Goal: Task Accomplishment & Management: Manage account settings

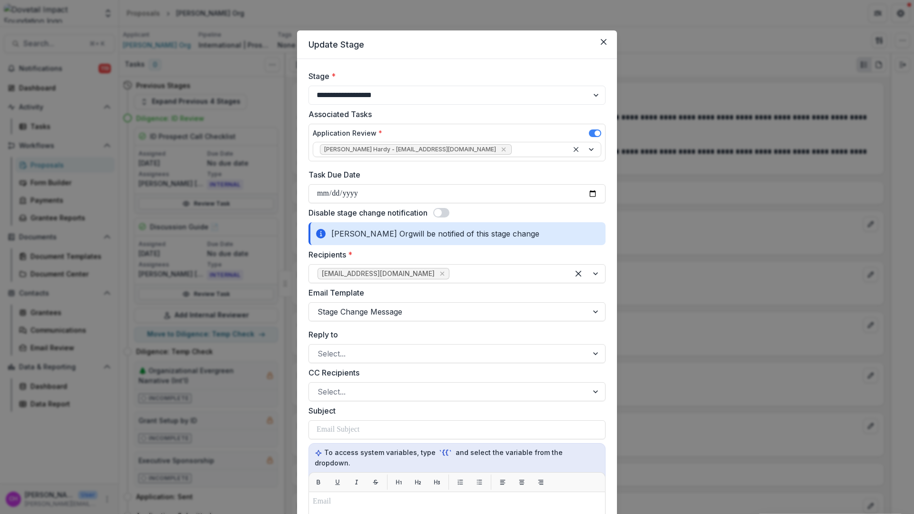
select select "**********"
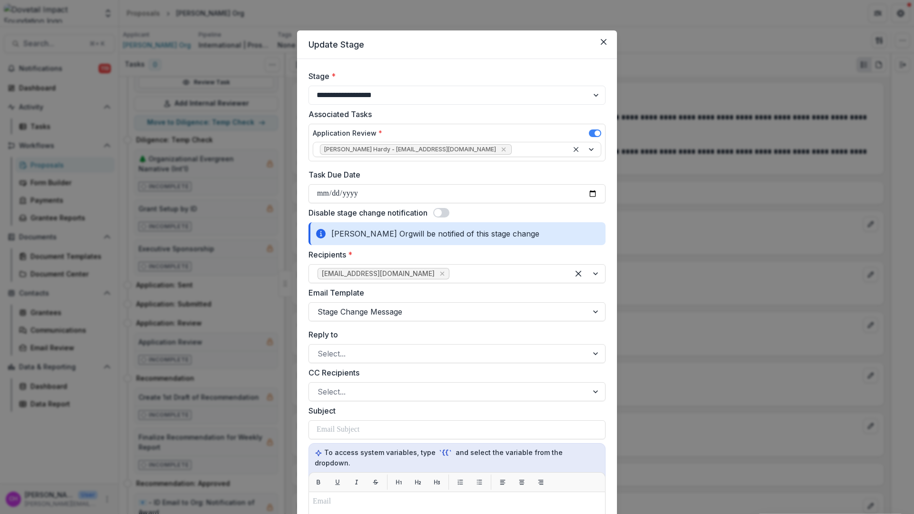
click at [665, 119] on div "**********" at bounding box center [457, 257] width 914 height 514
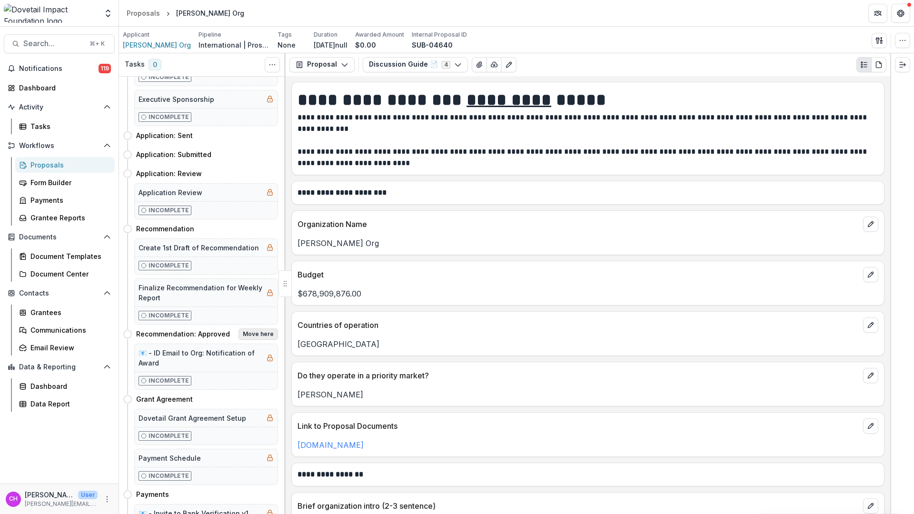
scroll to position [362, 0]
click at [268, 332] on button "Move here" at bounding box center [259, 333] width 40 height 11
select select "**********"
select select
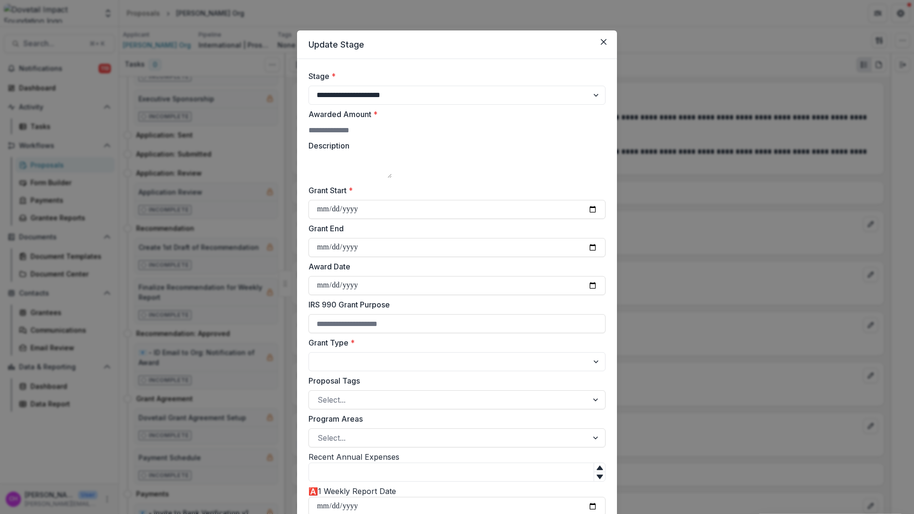
click at [385, 135] on input "Awarded Amount *" at bounding box center [347, 130] width 76 height 11
type input "*****"
click at [452, 240] on div "**********" at bounding box center [457, 501] width 297 height 862
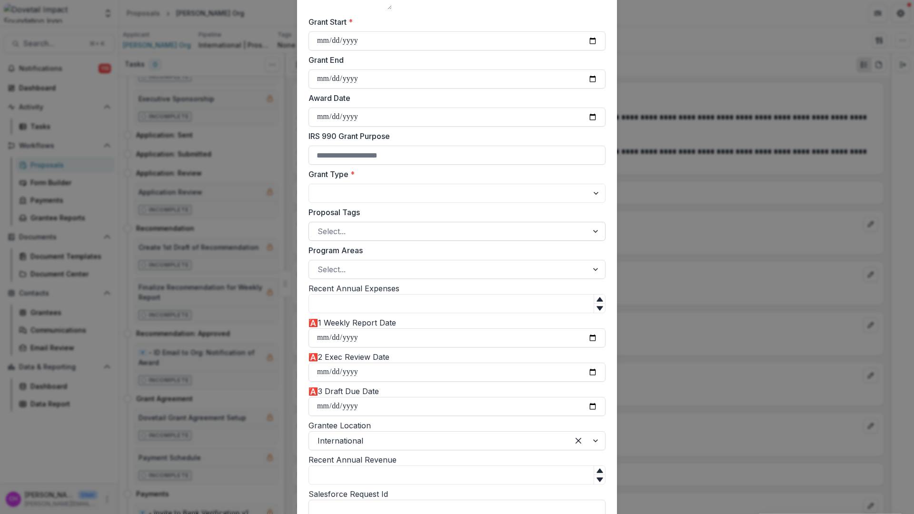
scroll to position [177, 0]
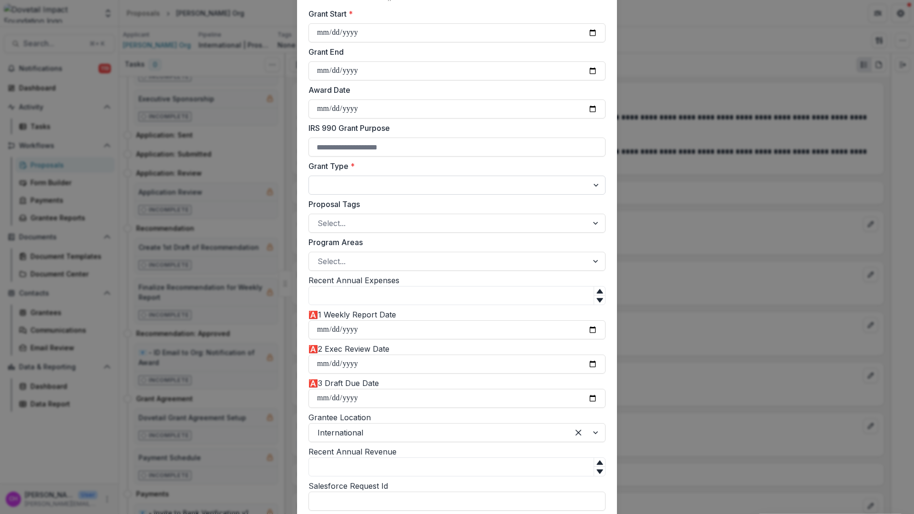
click at [484, 195] on select "**********" at bounding box center [457, 185] width 297 height 19
select select "**********"
click at [464, 230] on div at bounding box center [449, 223] width 262 height 13
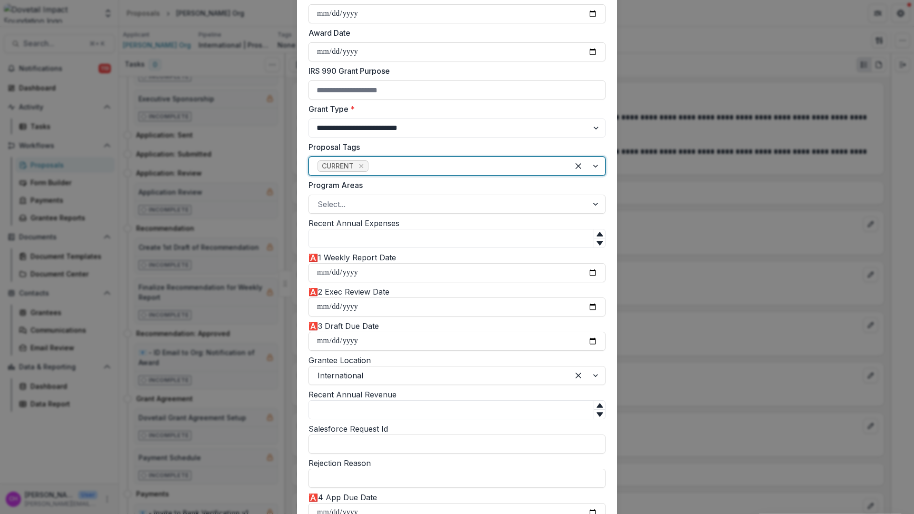
scroll to position [243, 0]
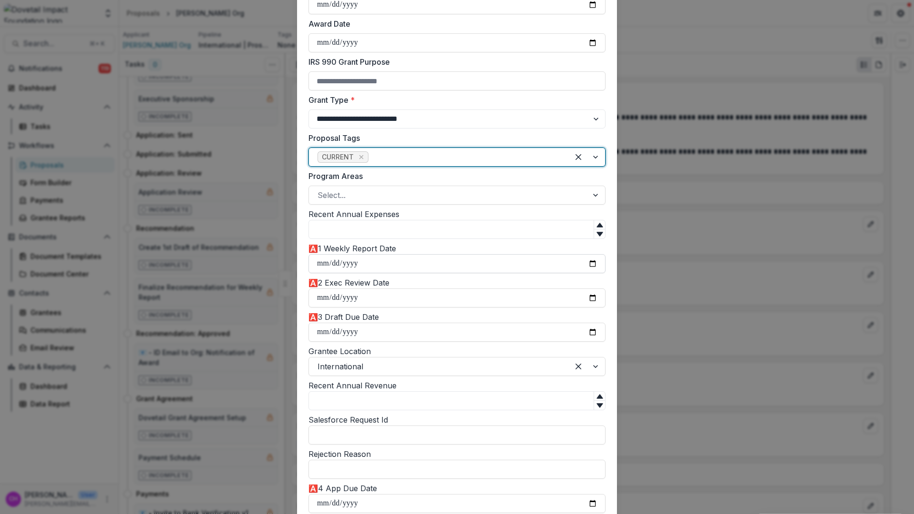
click at [451, 273] on input "🅰️1 Weekly Report Date" at bounding box center [457, 263] width 297 height 19
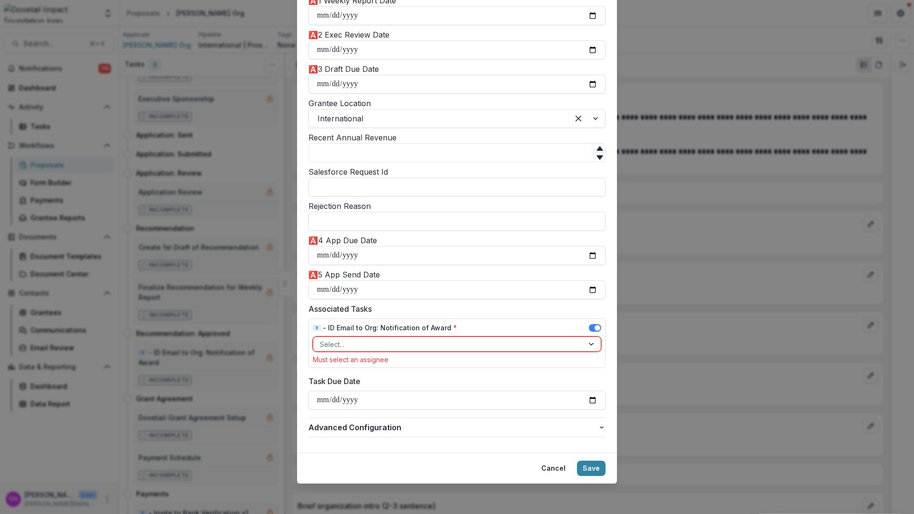
scroll to position [548, 0]
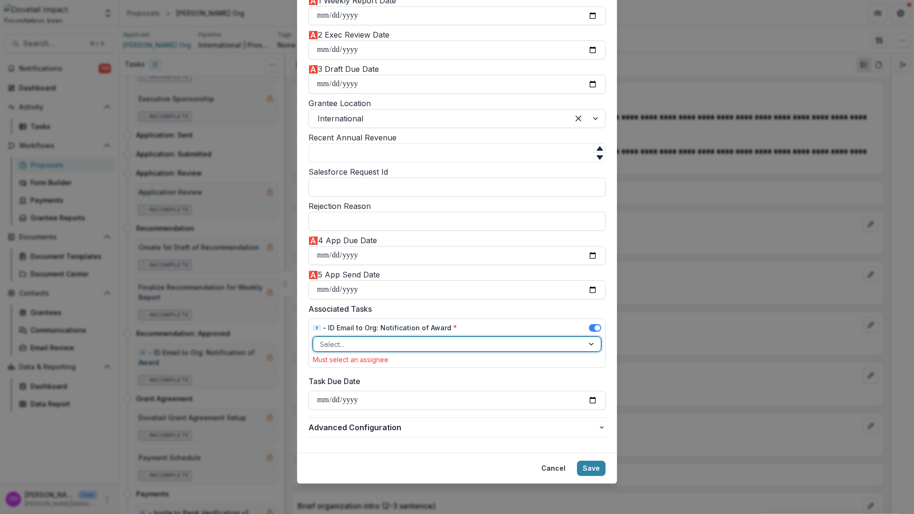
click at [452, 342] on div at bounding box center [448, 345] width 257 height 12
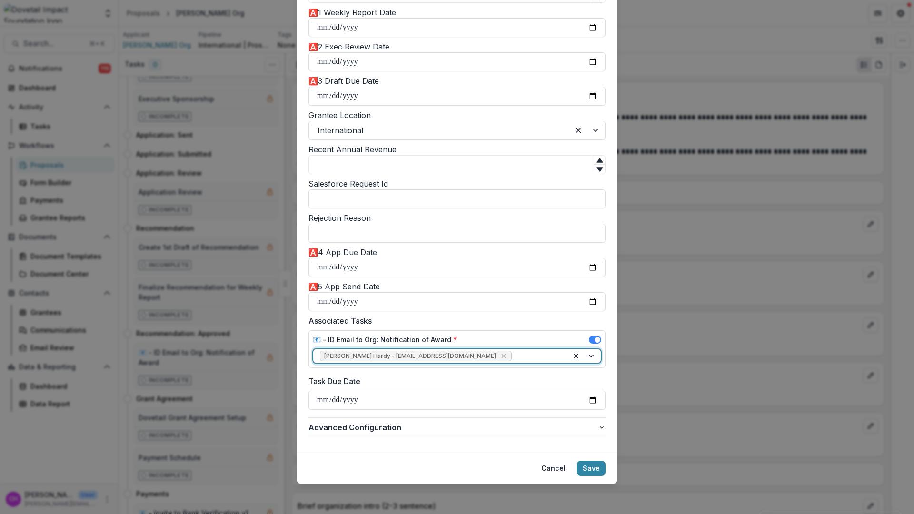
scroll to position [536, 0]
click at [596, 468] on button "Save" at bounding box center [591, 468] width 29 height 15
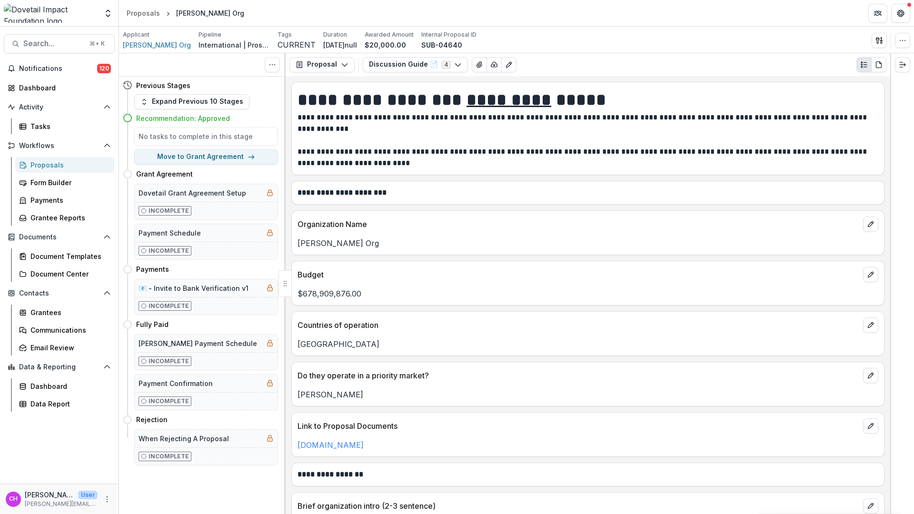
scroll to position [0, 0]
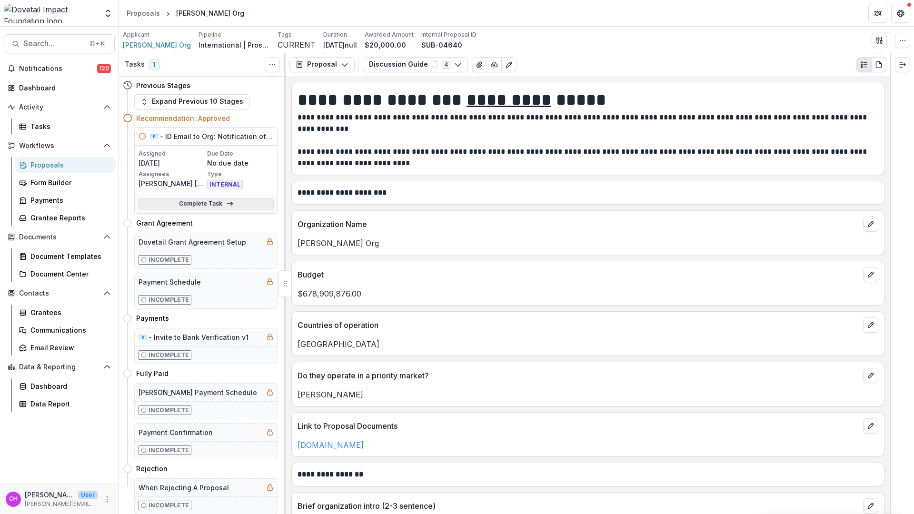
click at [206, 205] on link "Complete Task" at bounding box center [206, 203] width 135 height 11
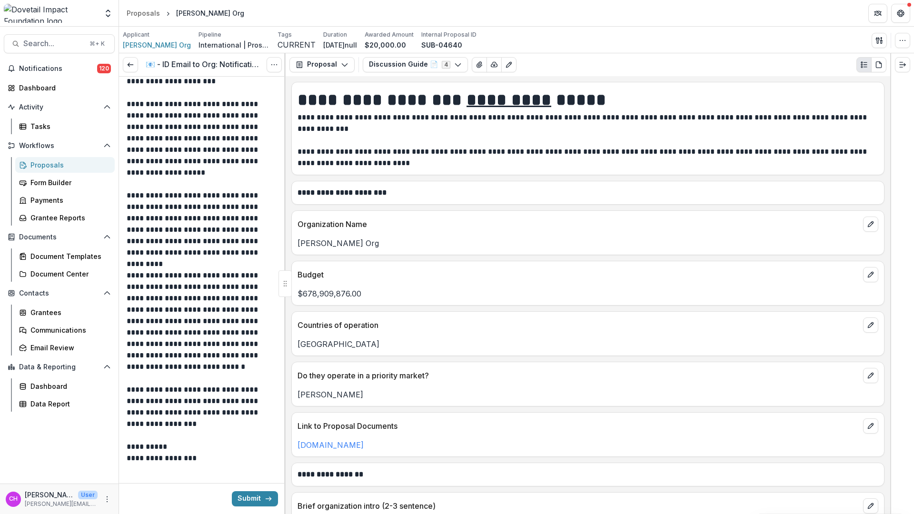
scroll to position [146, 0]
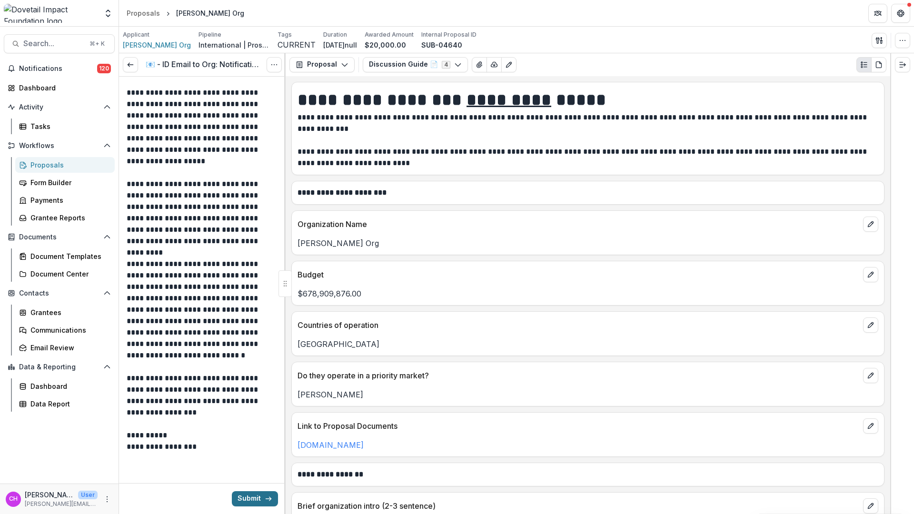
click at [240, 500] on button "Submit" at bounding box center [255, 498] width 46 height 15
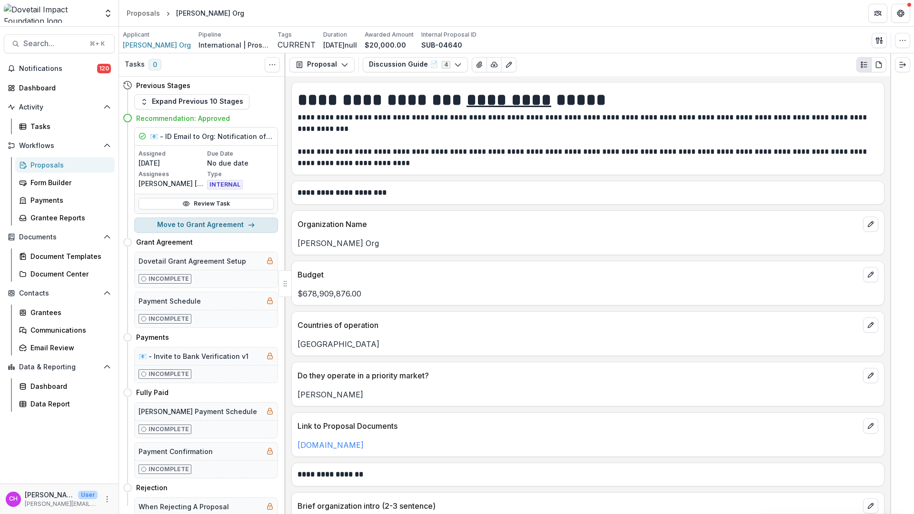
click at [210, 227] on button "Move to Grant Agreement" at bounding box center [206, 225] width 144 height 15
select select "**********"
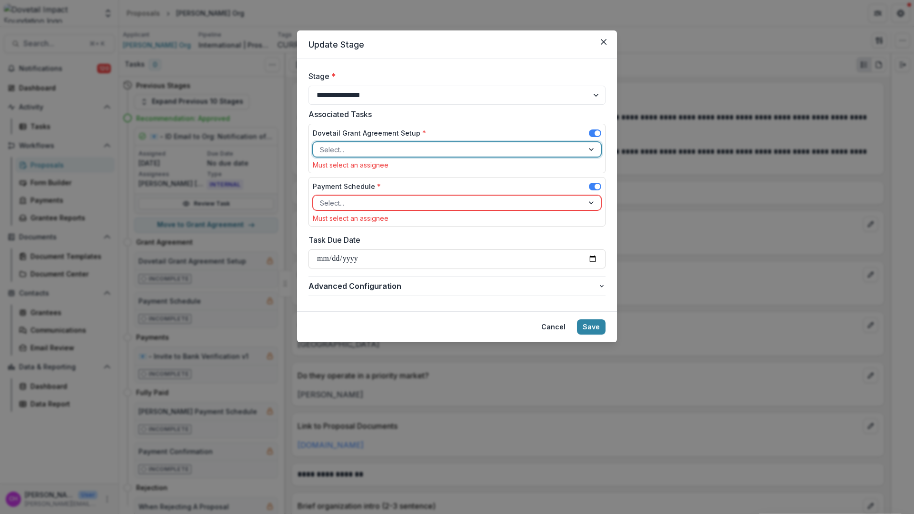
click at [493, 145] on div at bounding box center [448, 150] width 257 height 12
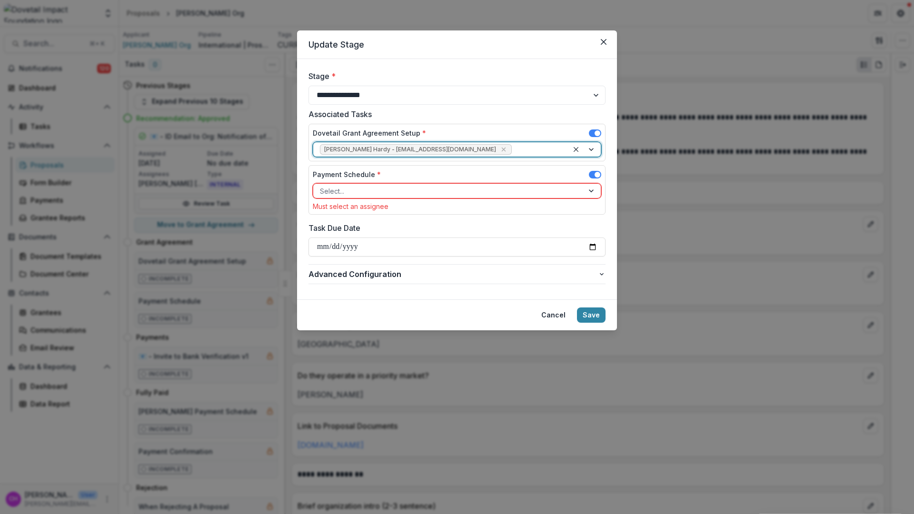
click at [486, 197] on div "Select..." at bounding box center [448, 191] width 270 height 14
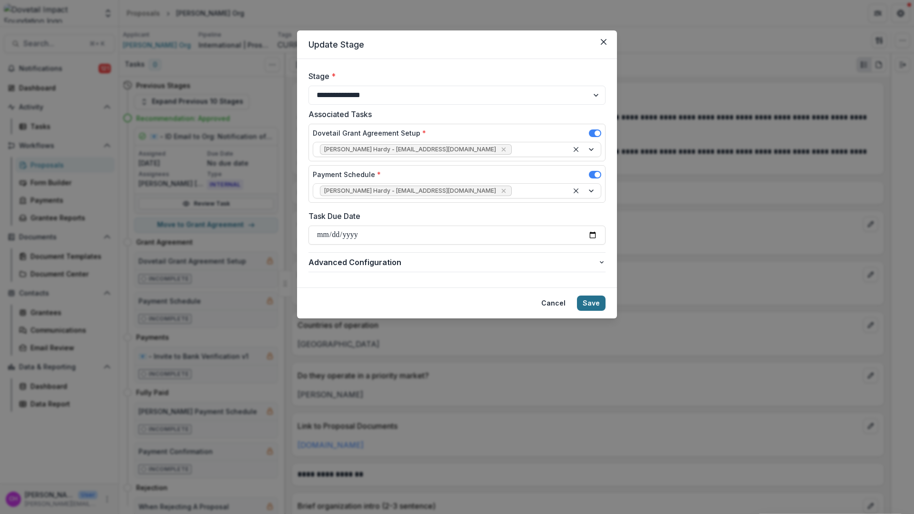
click at [591, 303] on button "Save" at bounding box center [591, 303] width 29 height 15
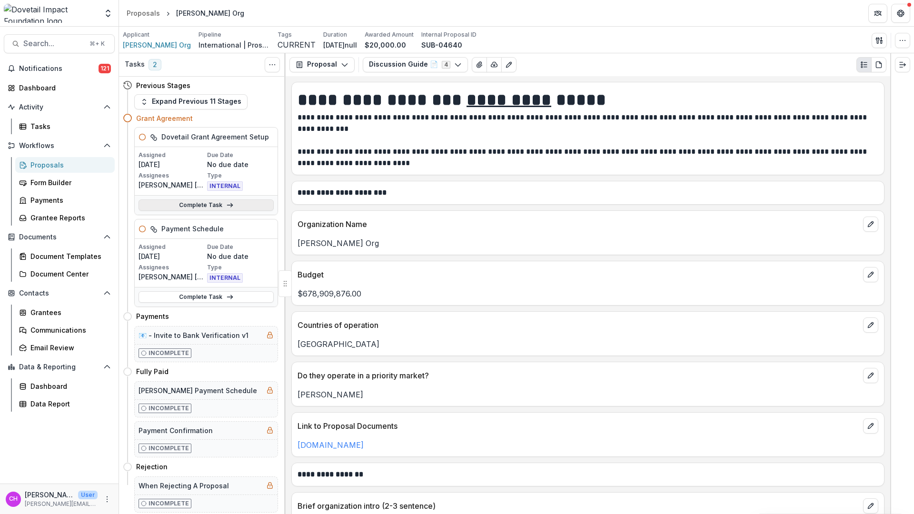
click at [209, 211] on link "Complete Task" at bounding box center [206, 205] width 135 height 11
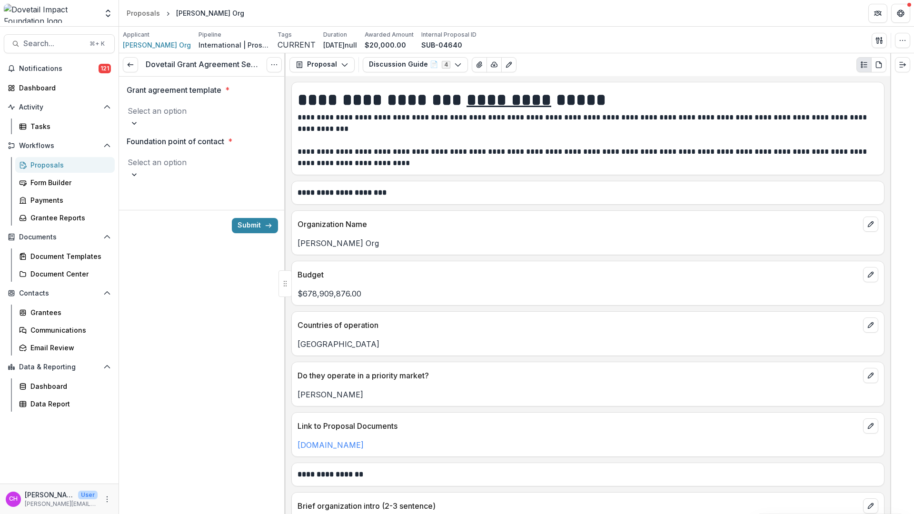
click at [223, 111] on div at bounding box center [203, 110] width 150 height 13
click at [230, 514] on div "Annual Grant Agreement" at bounding box center [457, 523] width 914 height 18
click at [227, 161] on div at bounding box center [203, 167] width 150 height 13
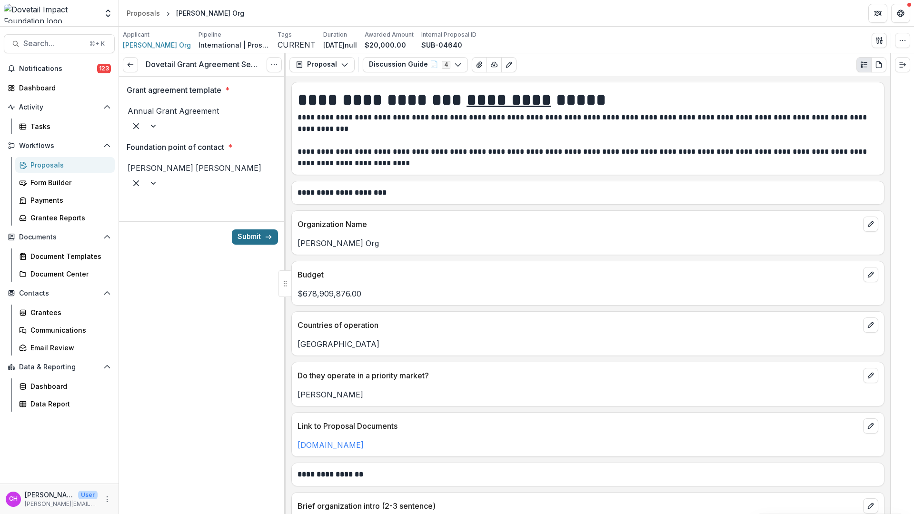
click at [253, 230] on button "Submit" at bounding box center [255, 237] width 46 height 15
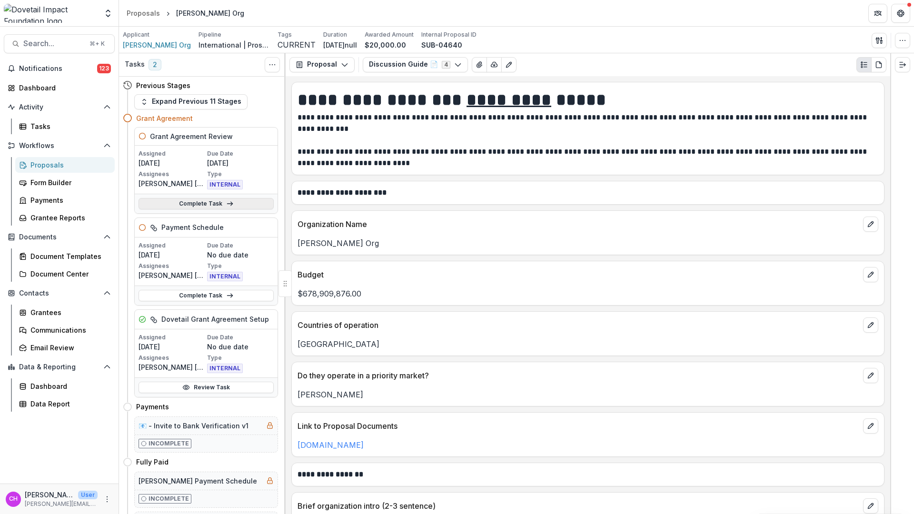
click at [227, 205] on icon at bounding box center [230, 204] width 8 height 8
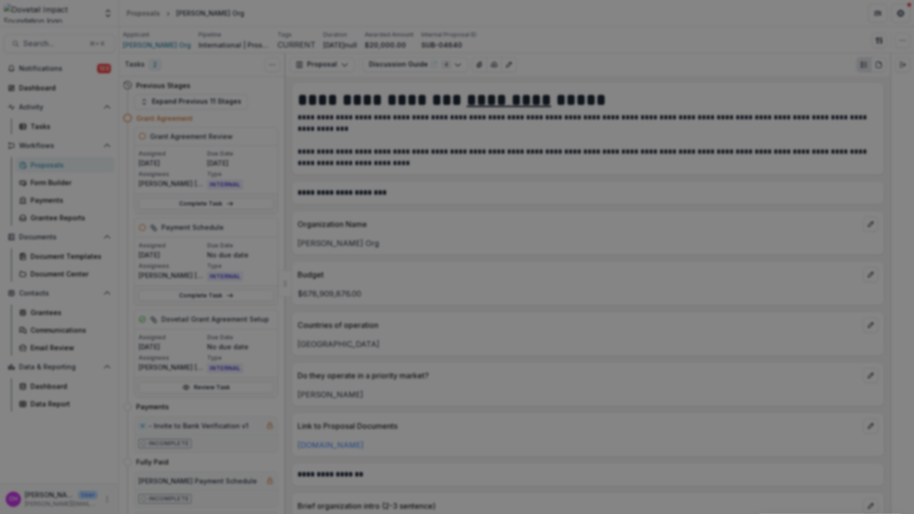
type input "**"
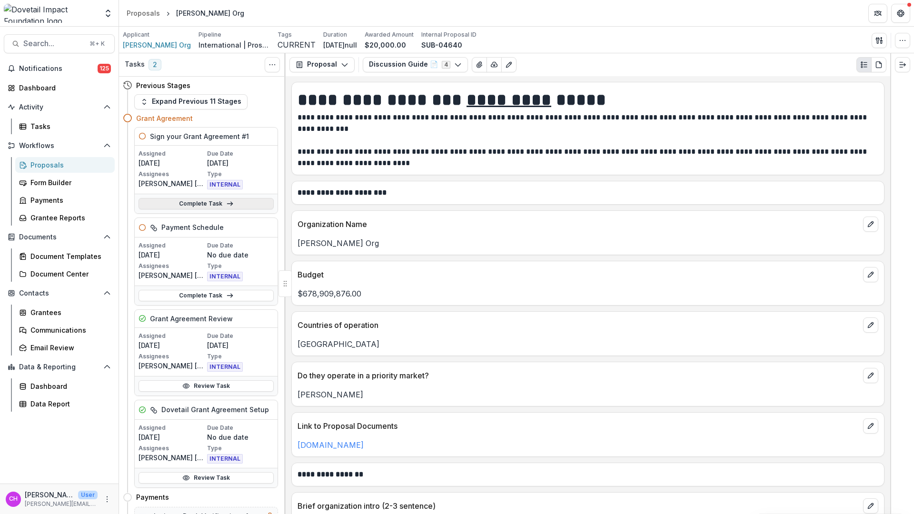
click at [220, 204] on link "Complete Task" at bounding box center [206, 203] width 135 height 11
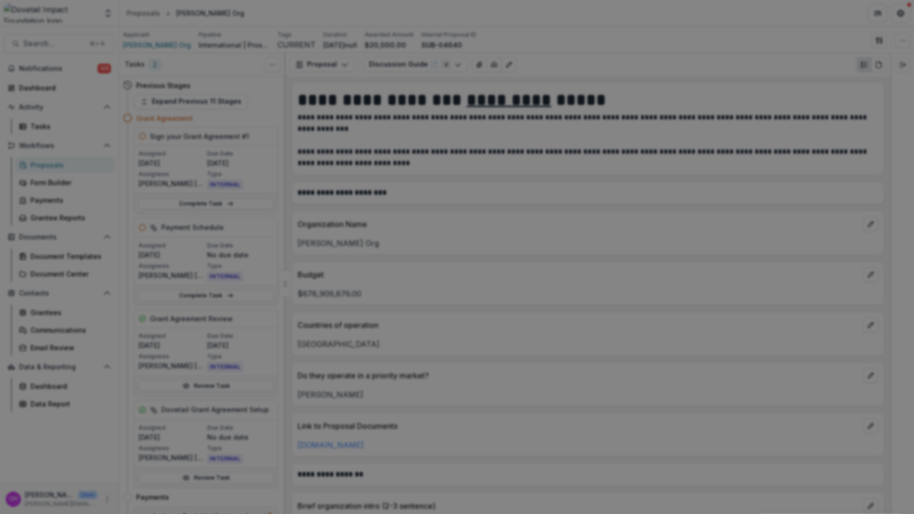
scroll to position [777, 0]
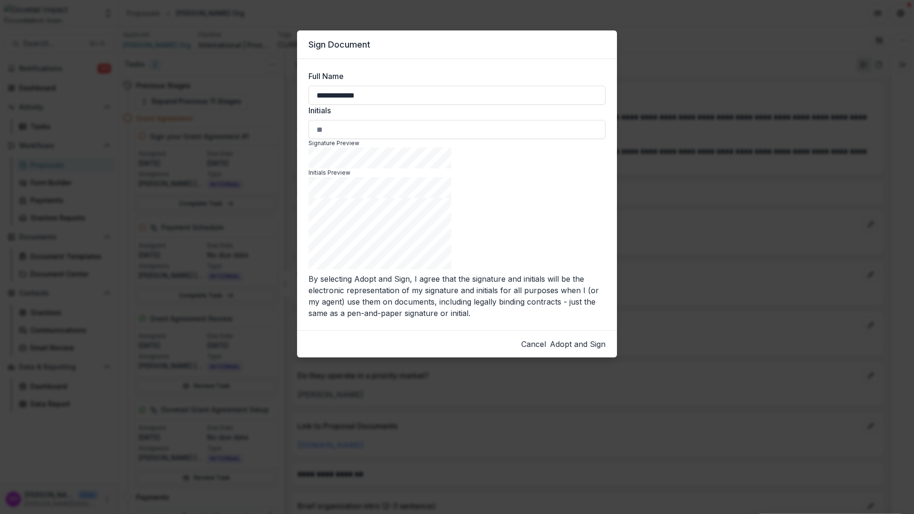
type input "**********"
type input "**"
click at [597, 339] on button "Adopt and Sign" at bounding box center [578, 344] width 56 height 11
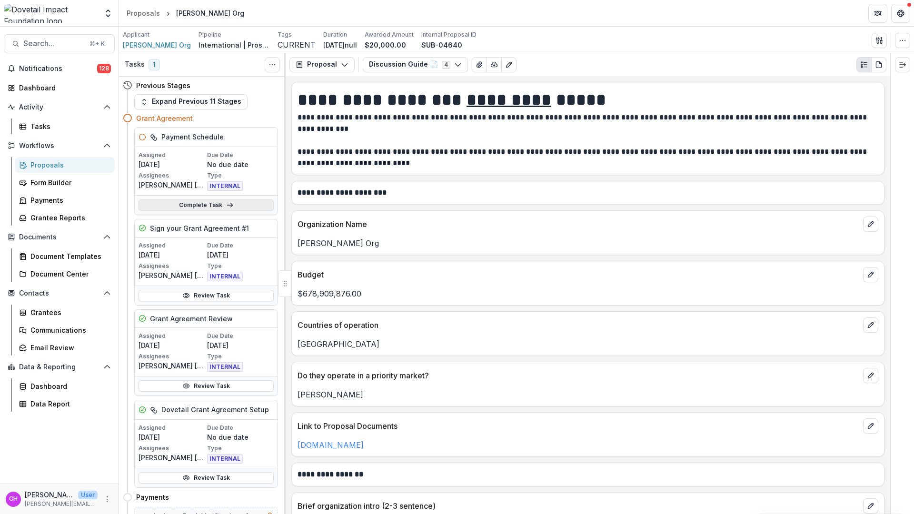
click at [222, 208] on link "Complete Task" at bounding box center [206, 205] width 135 height 11
click at [204, 210] on link "Complete Task" at bounding box center [206, 205] width 135 height 11
click at [214, 211] on link "Complete Task" at bounding box center [206, 205] width 135 height 11
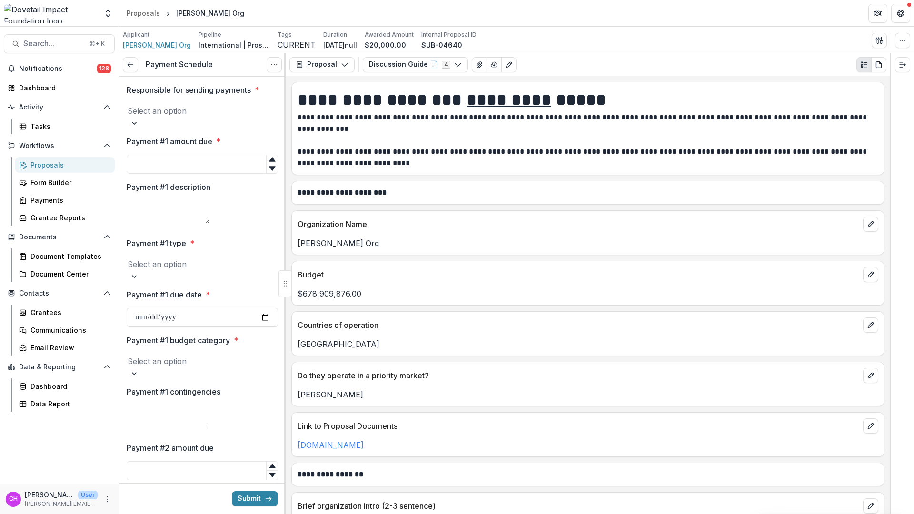
click at [221, 114] on div at bounding box center [203, 110] width 150 height 13
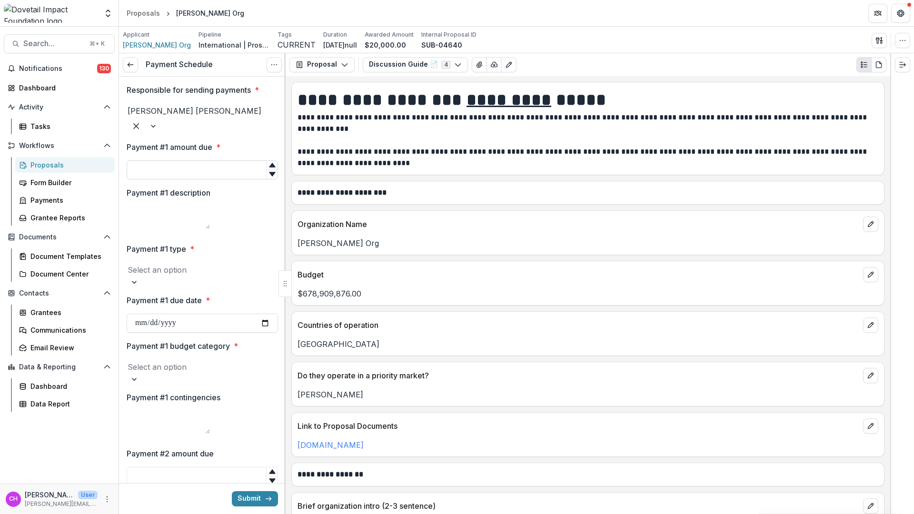
click at [222, 160] on input "Payment #1 amount due *" at bounding box center [202, 169] width 151 height 19
type input "*****"
click at [236, 270] on div at bounding box center [203, 269] width 150 height 13
click at [190, 514] on div "ACH" at bounding box center [457, 523] width 914 height 18
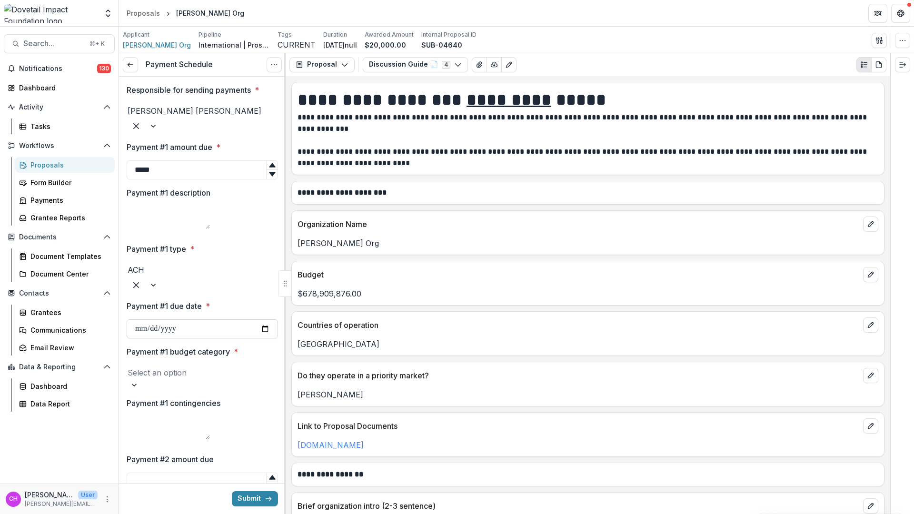
click at [213, 320] on input "Payment #1 due date *" at bounding box center [202, 329] width 151 height 19
click at [265, 324] on input "Payment #1 due date *" at bounding box center [202, 329] width 151 height 19
type input "**********"
click at [216, 366] on div at bounding box center [203, 372] width 150 height 13
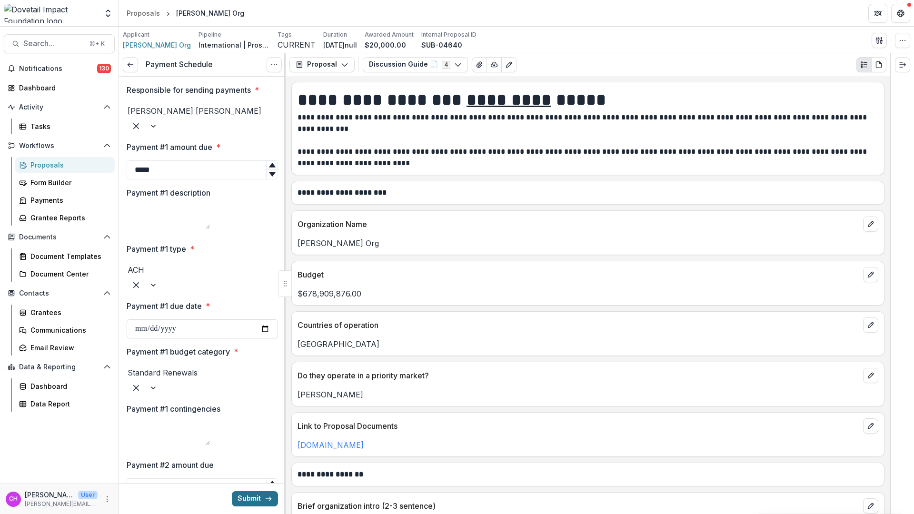
click at [260, 497] on button "Submit" at bounding box center [255, 498] width 46 height 15
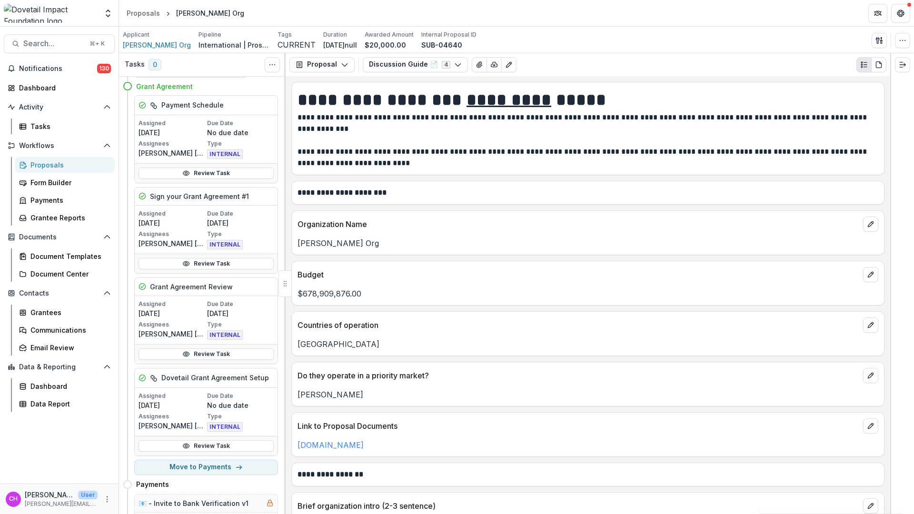
scroll to position [44, 0]
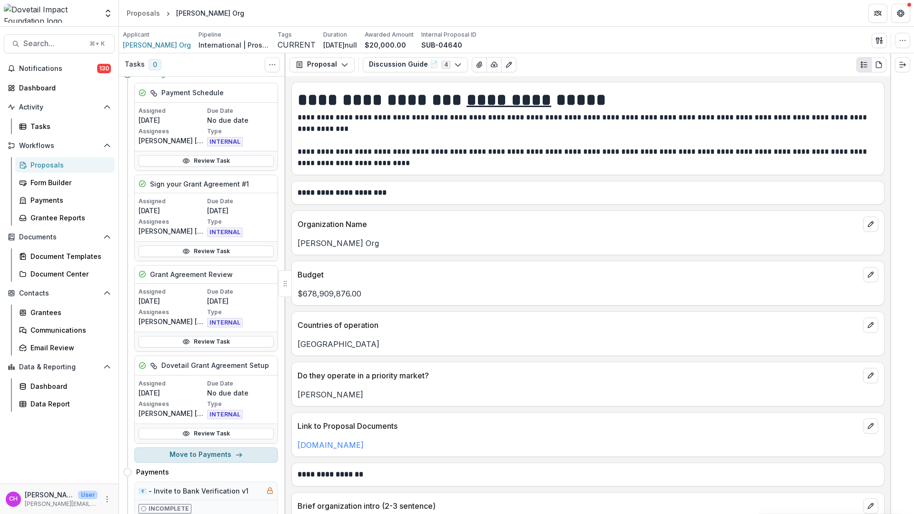
click at [213, 463] on button "Move to Payments" at bounding box center [206, 455] width 144 height 15
select select "********"
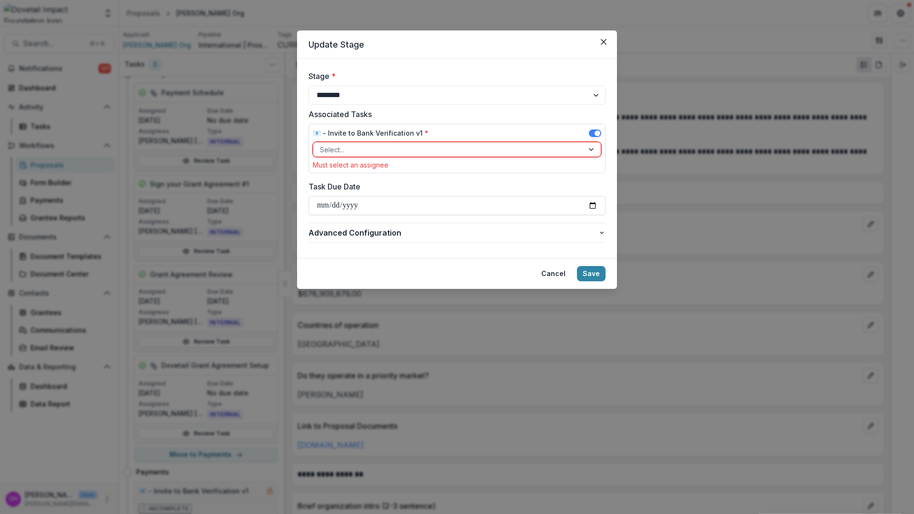
click at [507, 151] on div at bounding box center [448, 150] width 257 height 12
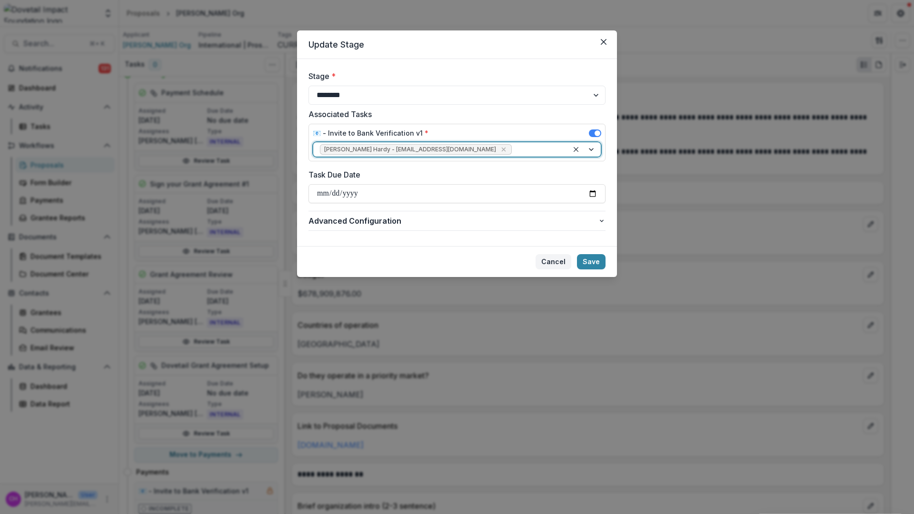
click at [547, 259] on button "Cancel" at bounding box center [554, 261] width 36 height 15
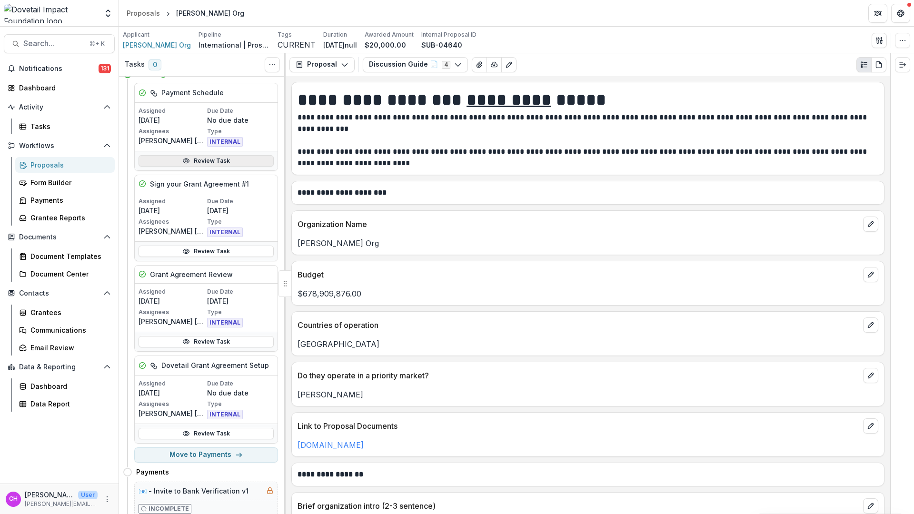
click at [205, 167] on link "Review Task" at bounding box center [206, 160] width 135 height 11
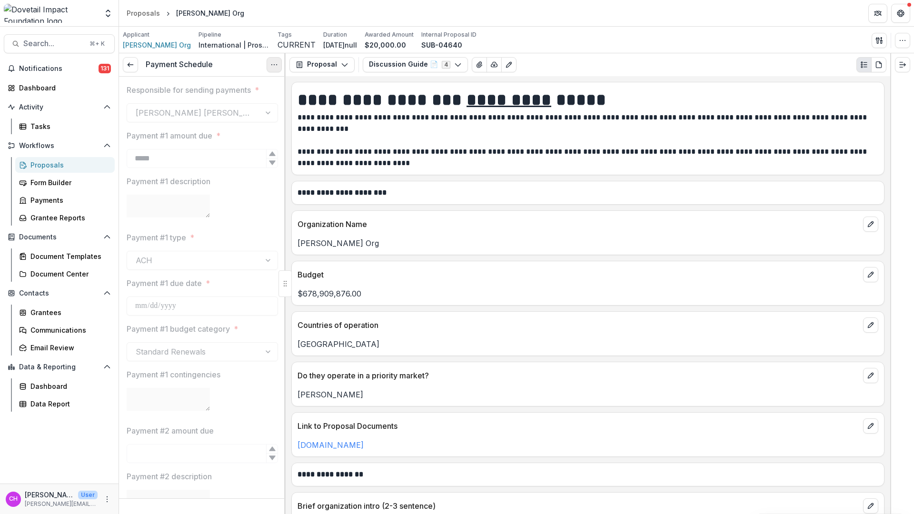
click at [280, 67] on button "Options" at bounding box center [274, 64] width 15 height 15
click at [251, 91] on link "View task" at bounding box center [229, 87] width 102 height 16
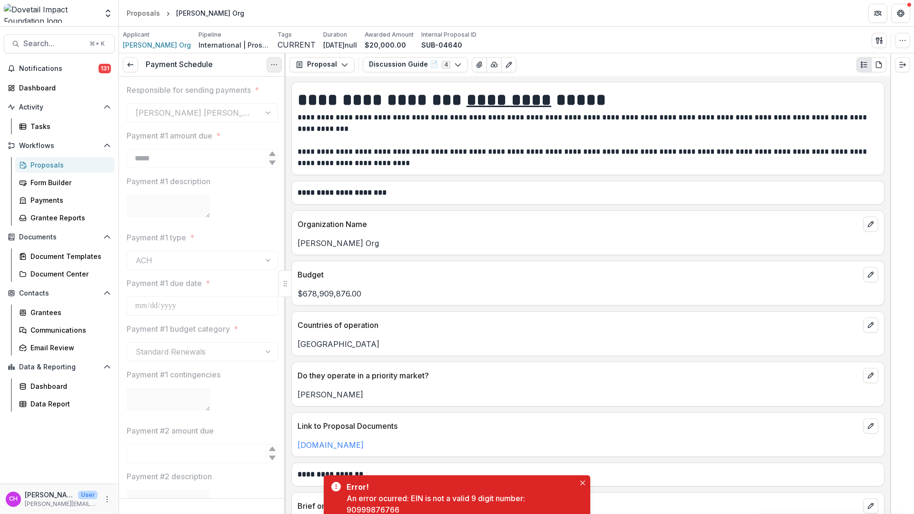
click at [279, 66] on button "Options" at bounding box center [274, 64] width 15 height 15
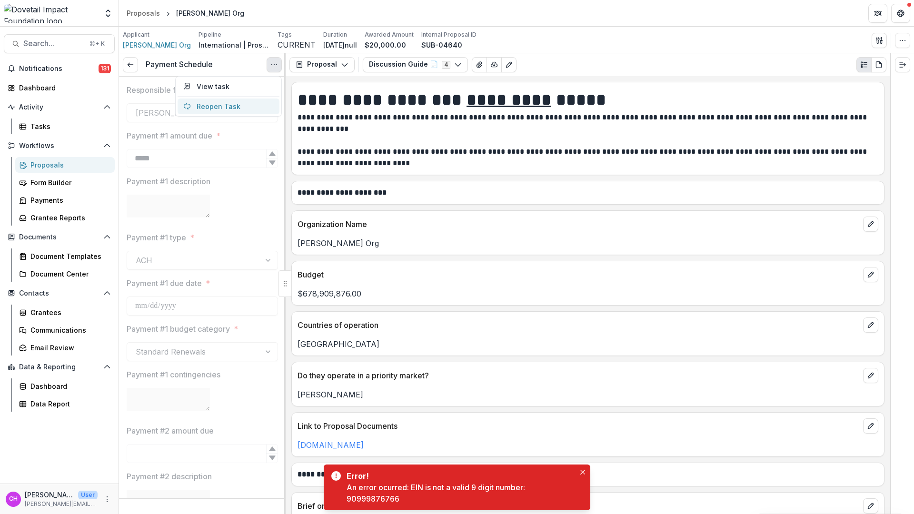
click at [257, 104] on button "Reopen Task" at bounding box center [229, 107] width 102 height 16
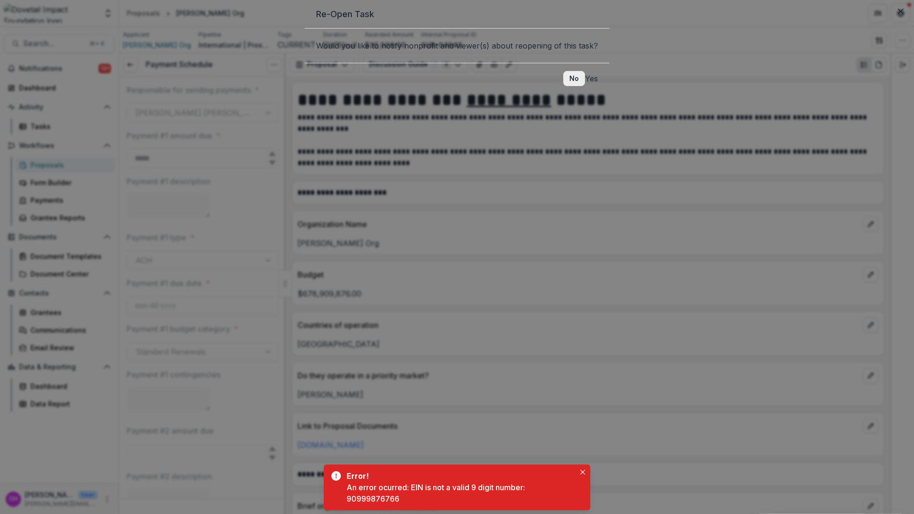
click at [563, 86] on button "No" at bounding box center [574, 78] width 22 height 15
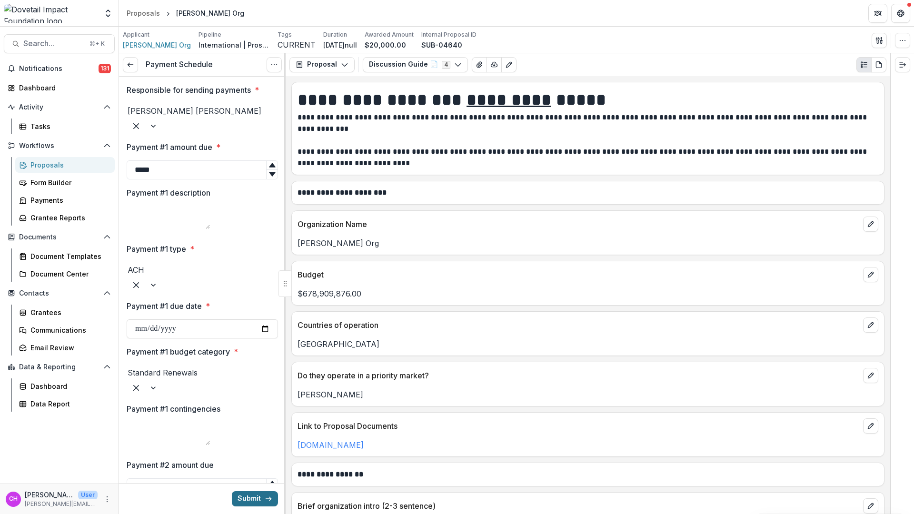
click at [257, 500] on button "Submit" at bounding box center [255, 498] width 46 height 15
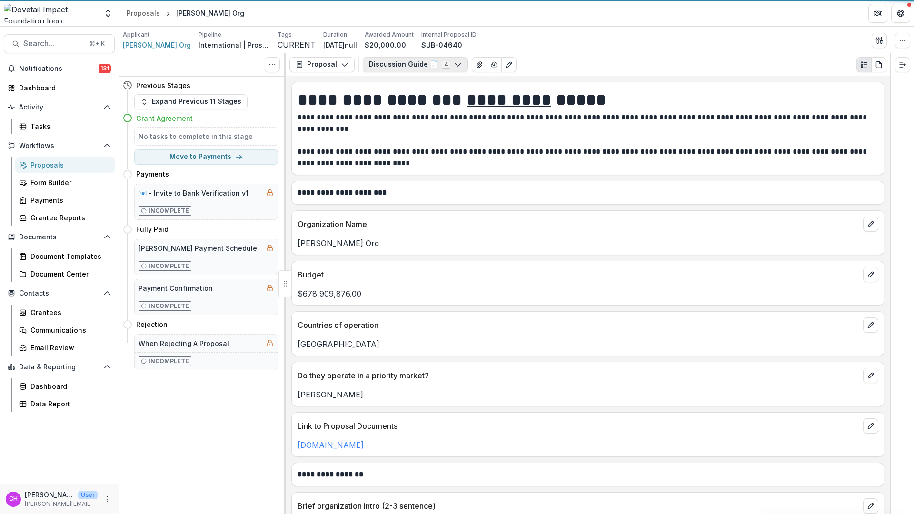
click at [446, 64] on button "Discussion Guide 📄 4" at bounding box center [415, 64] width 105 height 15
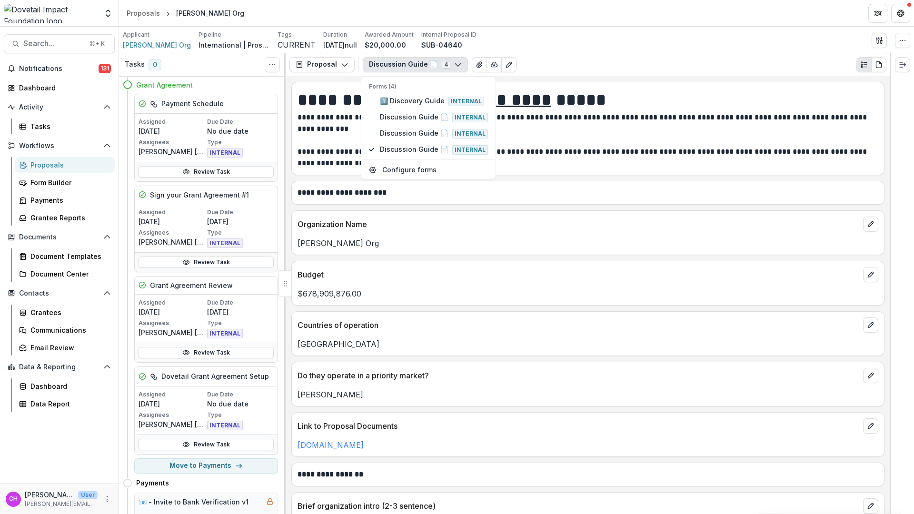
scroll to position [34, 0]
click at [213, 473] on button "Move to Payments" at bounding box center [206, 465] width 144 height 15
select select "********"
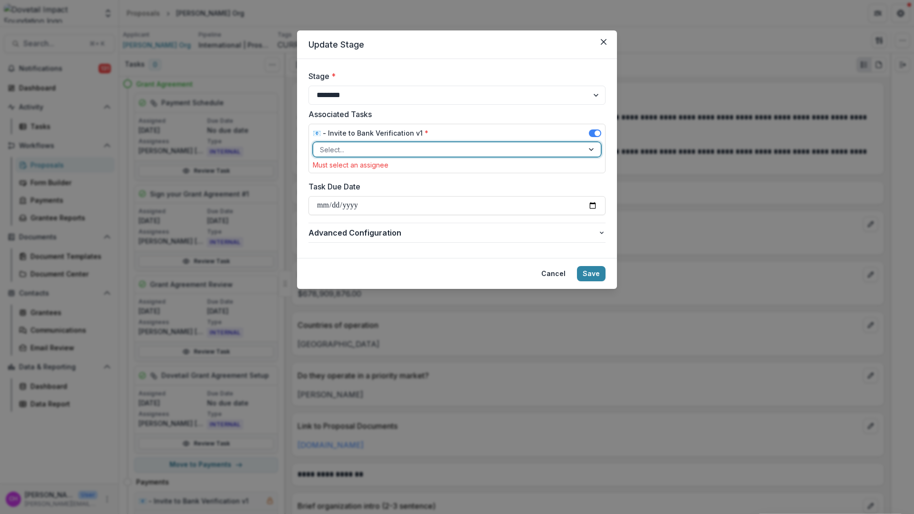
click at [454, 147] on div at bounding box center [448, 150] width 257 height 12
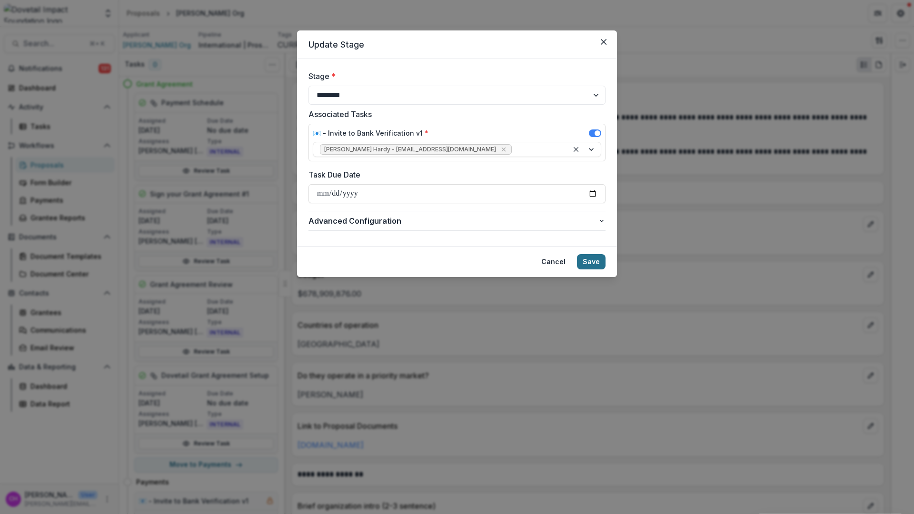
click at [596, 264] on button "Save" at bounding box center [591, 261] width 29 height 15
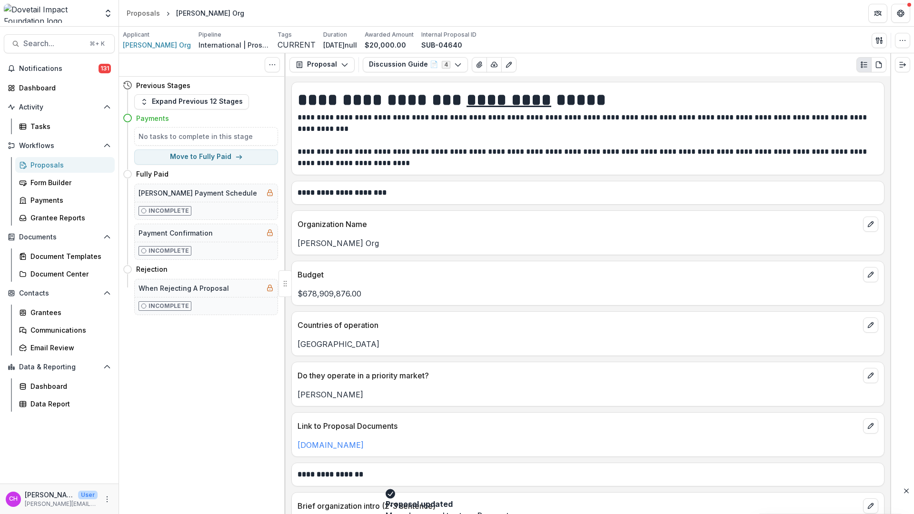
scroll to position [0, 0]
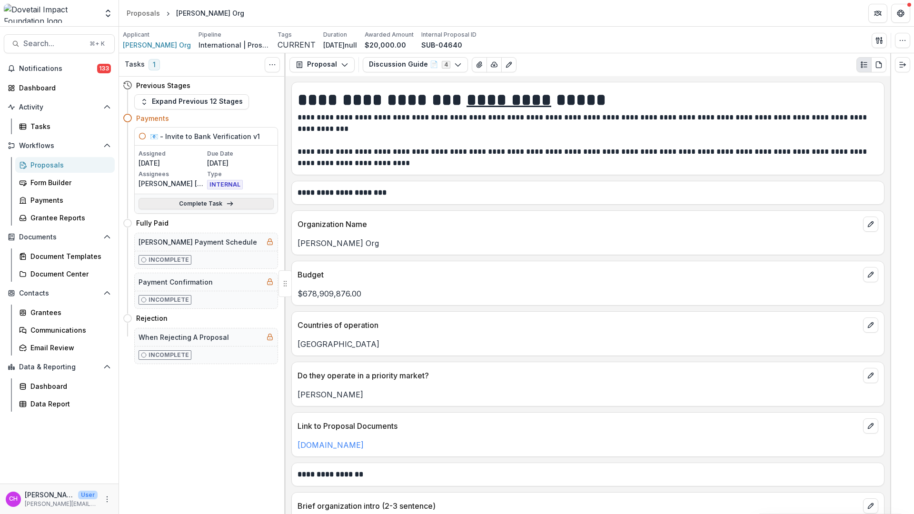
click at [245, 206] on link "Complete Task" at bounding box center [206, 203] width 135 height 11
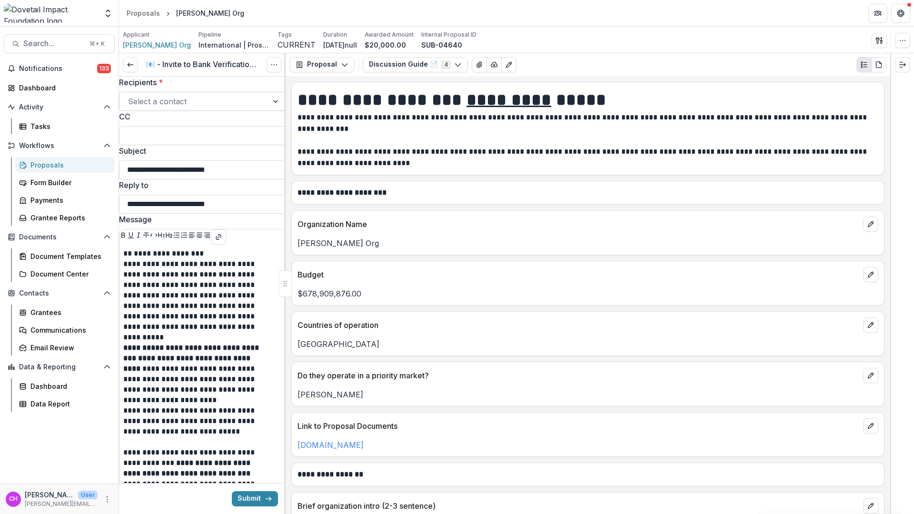
click at [205, 108] on div at bounding box center [193, 101] width 131 height 13
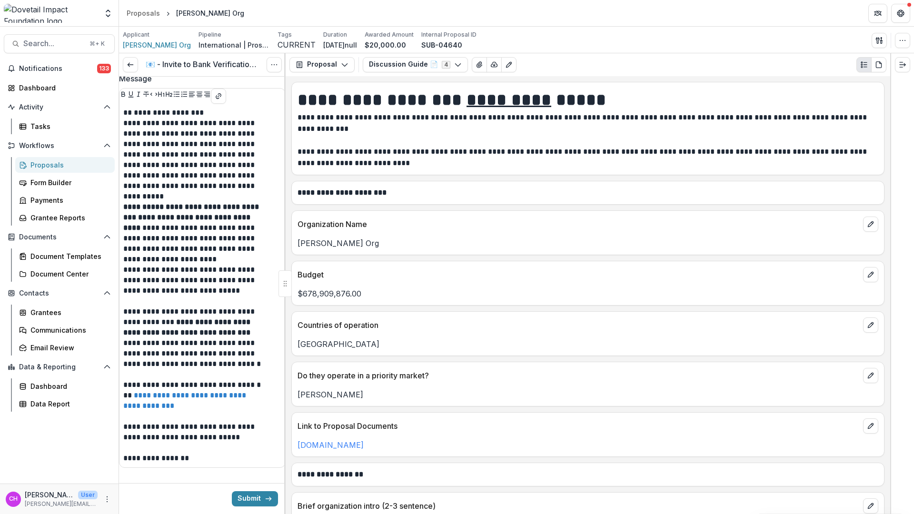
scroll to position [190, 0]
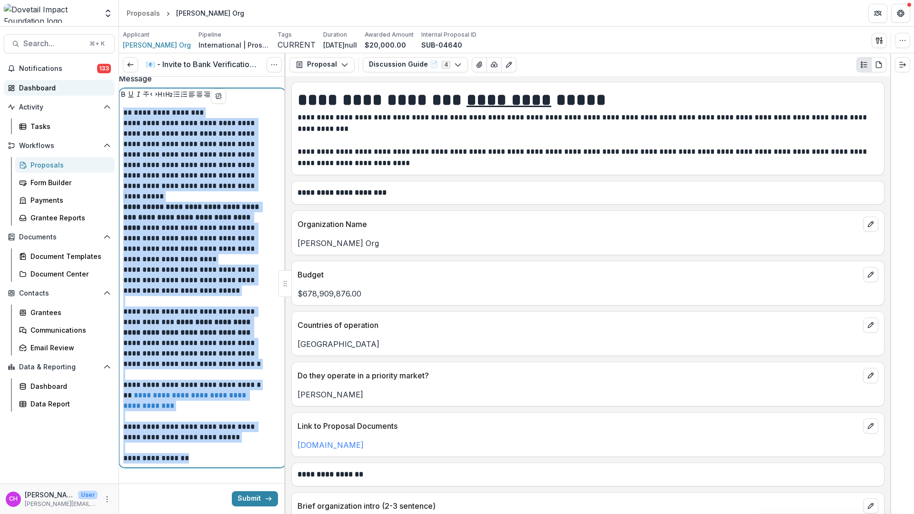
drag, startPoint x: 220, startPoint y: 456, endPoint x: 113, endPoint y: 93, distance: 378.7
click at [113, 93] on main "**********" at bounding box center [457, 271] width 914 height 488
copy div "**********"
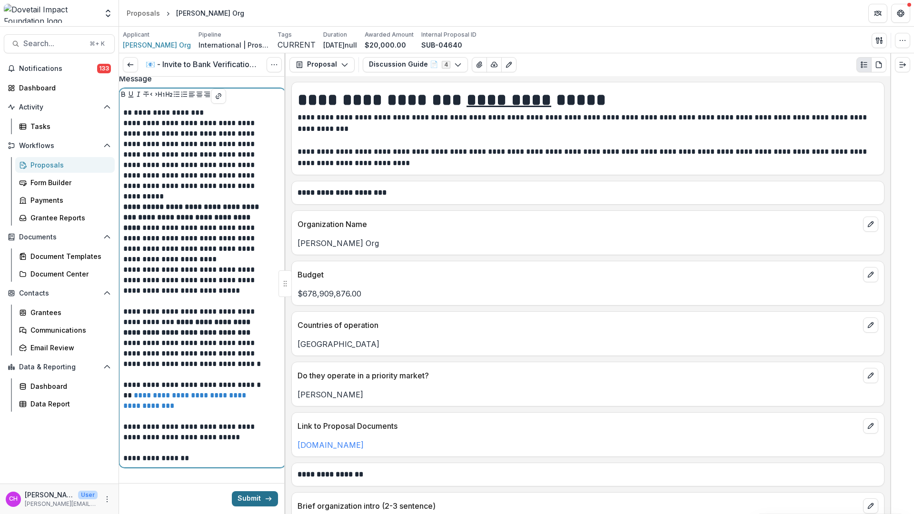
click at [256, 495] on button "Submit" at bounding box center [255, 498] width 46 height 15
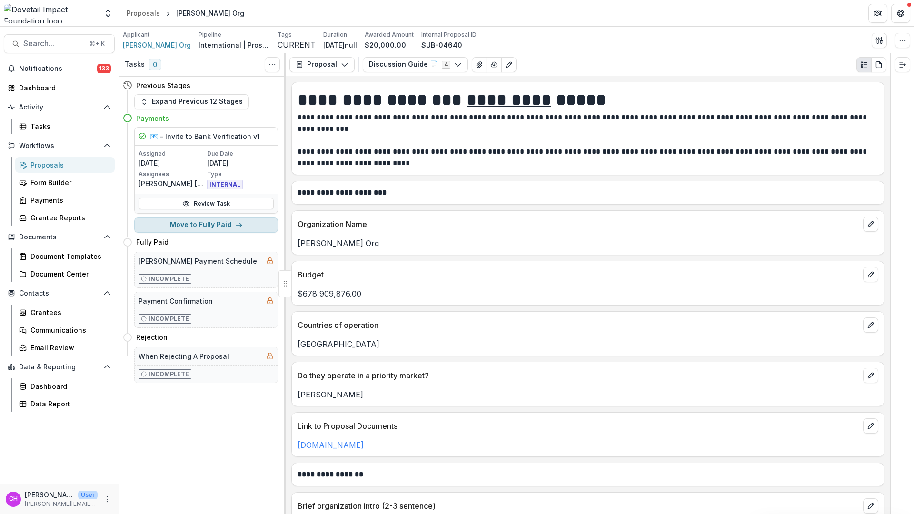
click at [186, 230] on button "Move to Fully Paid" at bounding box center [206, 225] width 144 height 15
select select "**********"
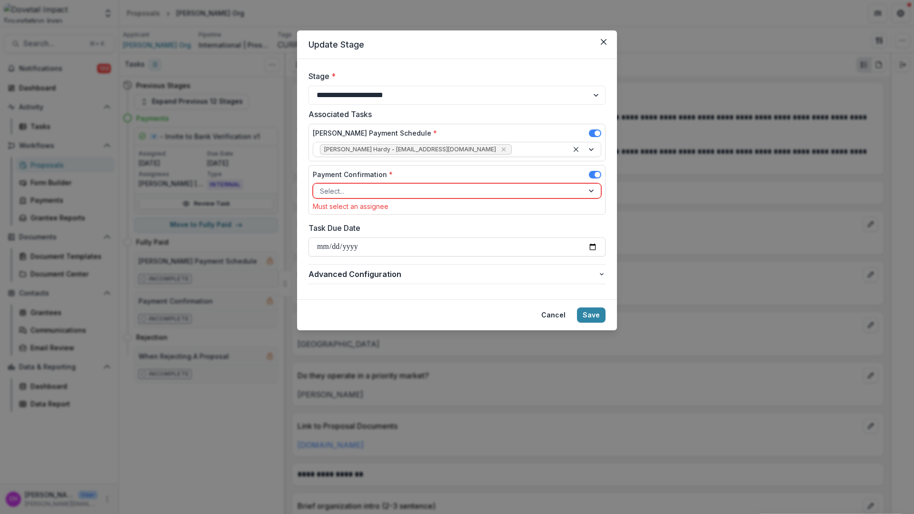
click at [475, 191] on div at bounding box center [448, 191] width 257 height 12
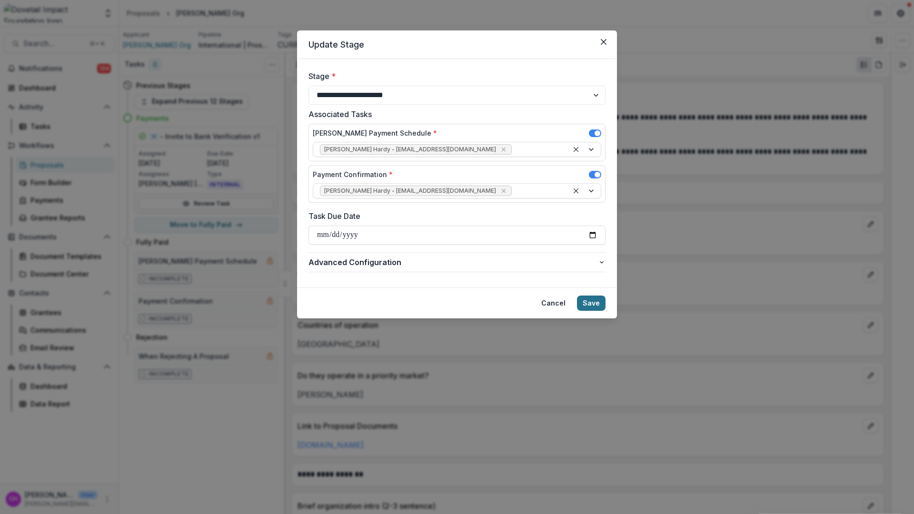
click at [583, 303] on button "Save" at bounding box center [591, 303] width 29 height 15
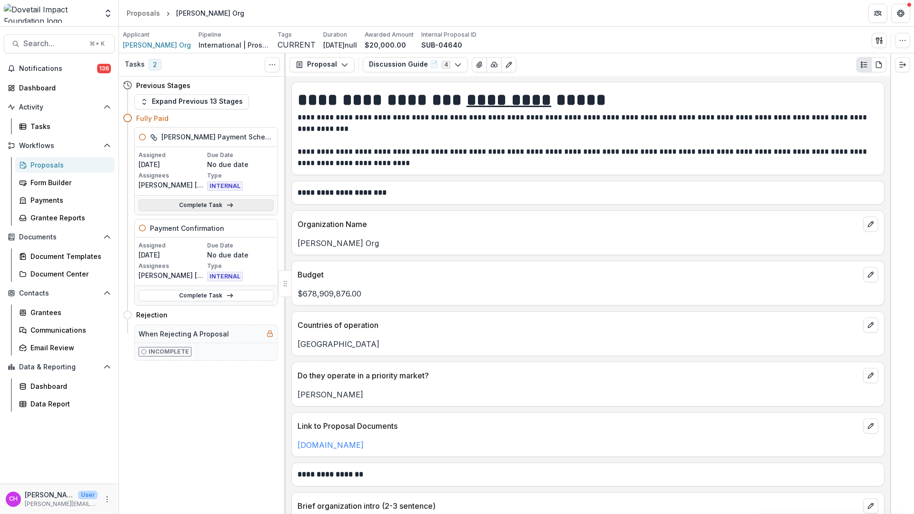
click at [198, 210] on link "Complete Task" at bounding box center [206, 205] width 135 height 11
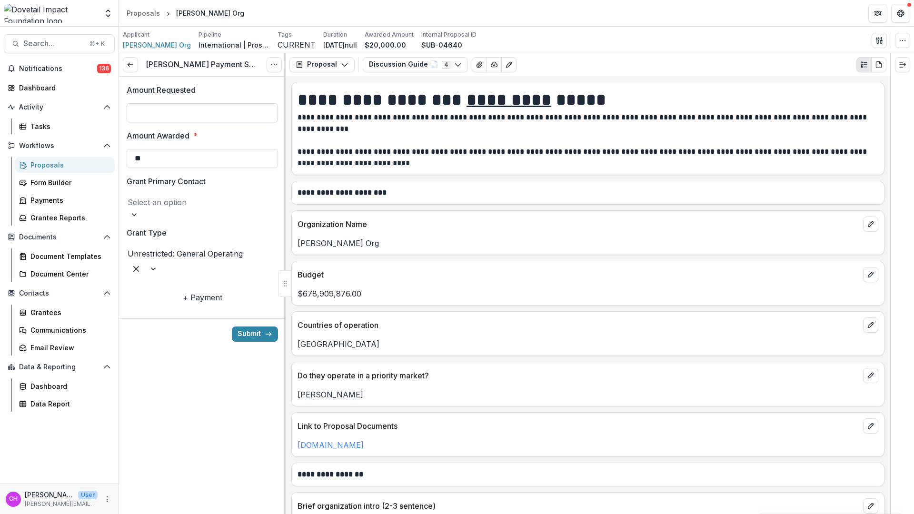
click at [210, 113] on input "Amount Requested" at bounding box center [202, 112] width 151 height 19
type input "**"
click at [206, 162] on input "**" at bounding box center [202, 158] width 151 height 19
type input "*******"
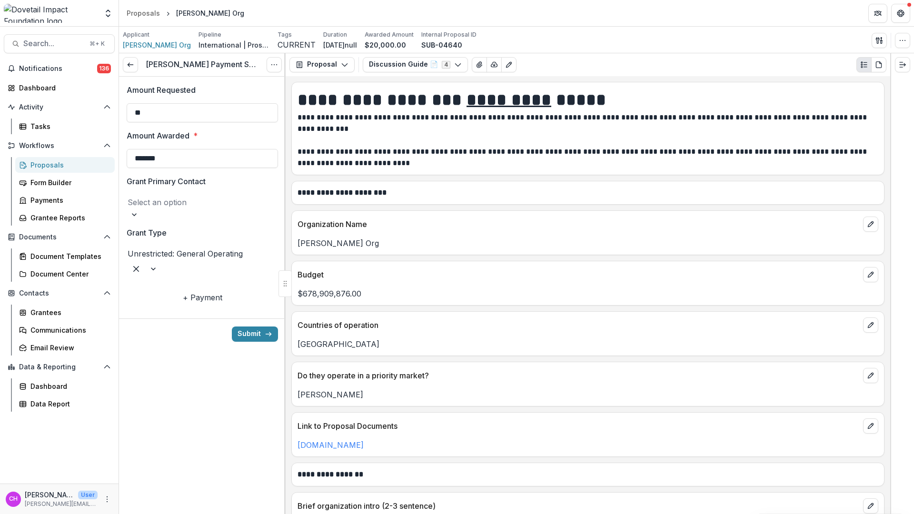
click at [186, 206] on div at bounding box center [203, 202] width 150 height 13
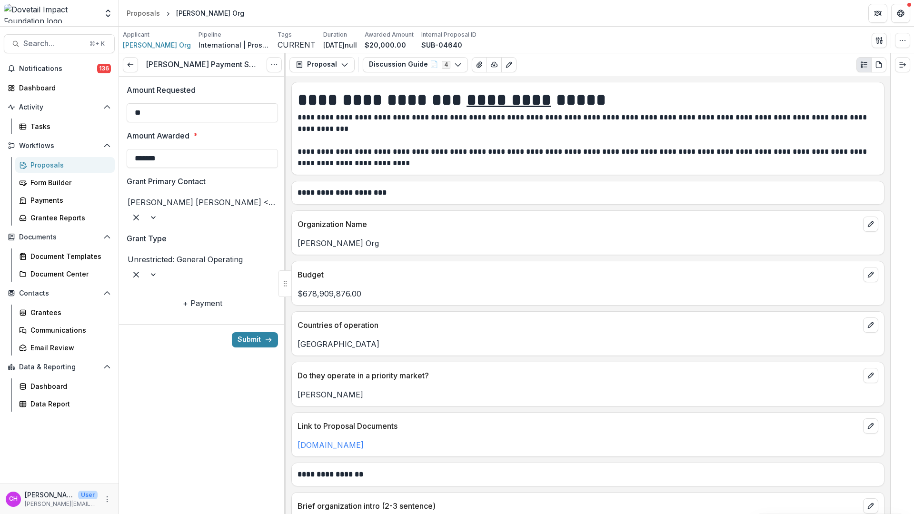
click at [191, 298] on button "+ Payment" at bounding box center [203, 303] width 40 height 11
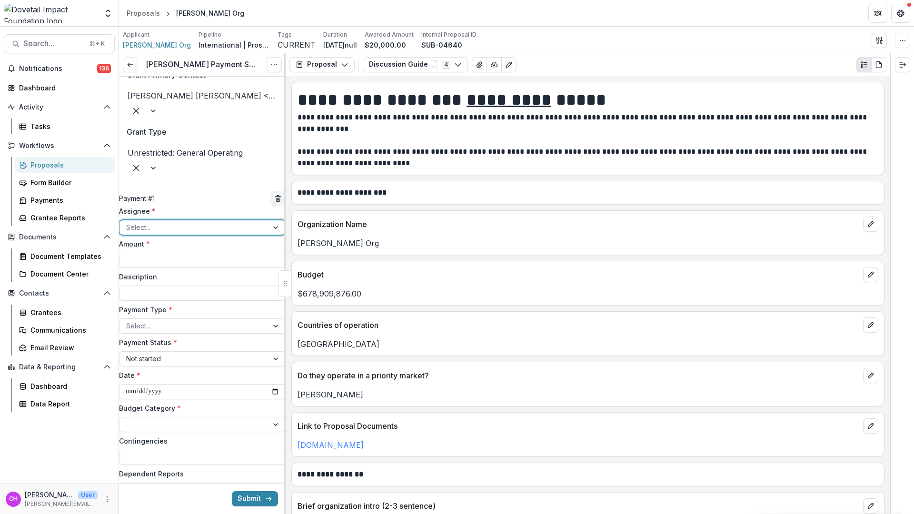
scroll to position [163, 0]
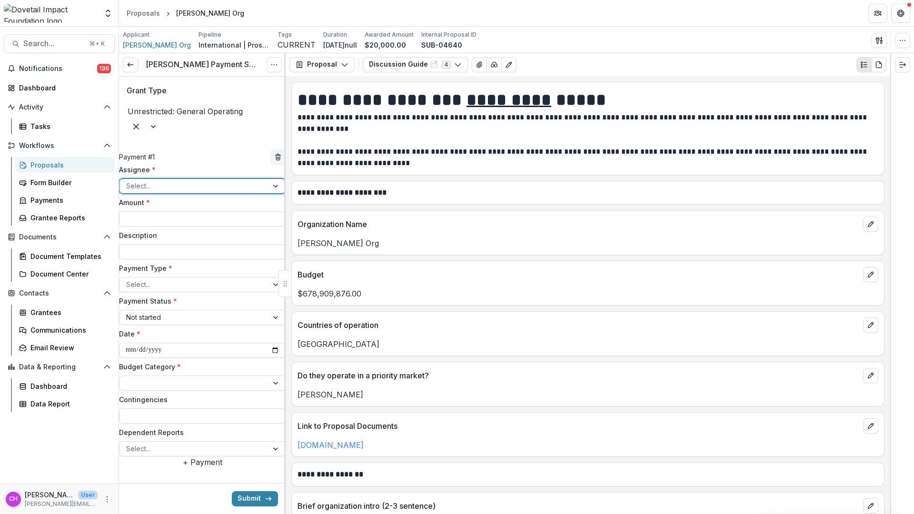
click at [202, 180] on div at bounding box center [193, 186] width 135 height 12
click at [197, 211] on input "Amount *" at bounding box center [202, 218] width 167 height 15
type input "*******"
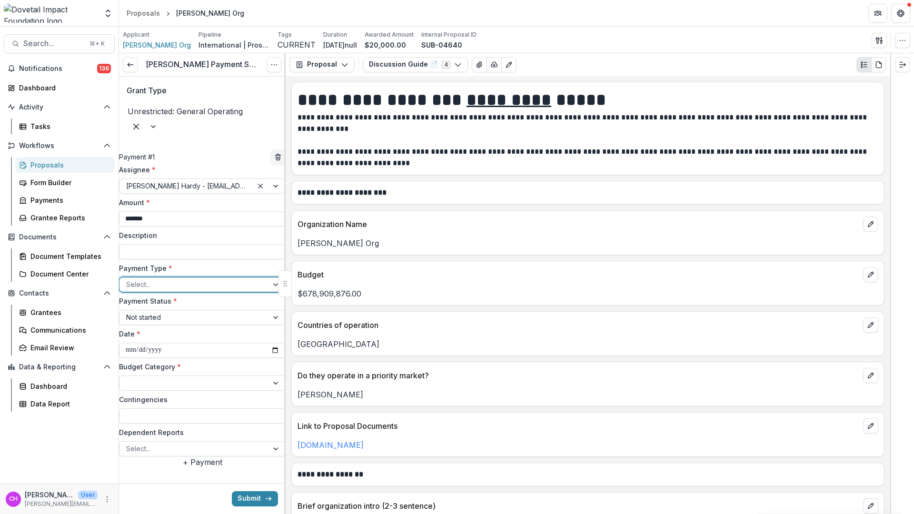
click at [194, 279] on div at bounding box center [193, 285] width 135 height 12
click at [210, 311] on div at bounding box center [193, 317] width 135 height 12
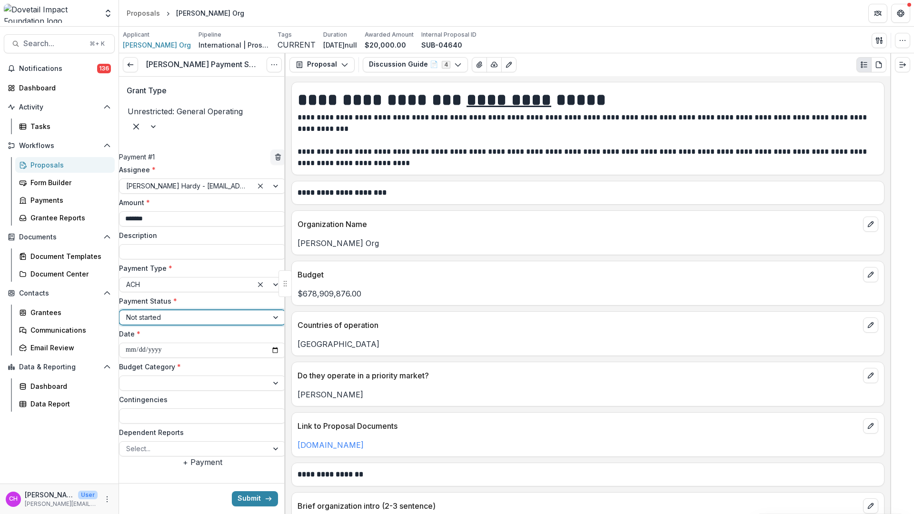
click at [226, 343] on input "**********" at bounding box center [202, 350] width 167 height 15
click at [221, 362] on div "Budget Category *" at bounding box center [202, 376] width 167 height 29
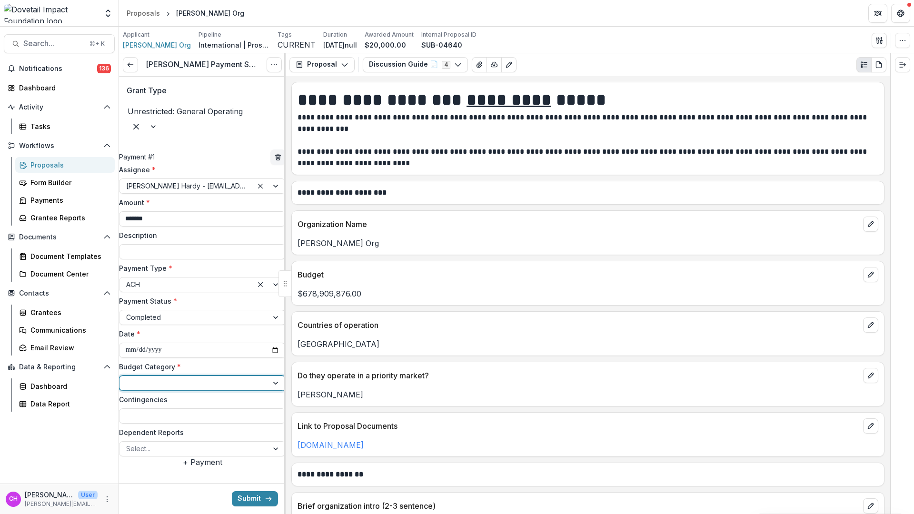
click at [219, 377] on div at bounding box center [193, 383] width 135 height 12
click at [264, 505] on button "Submit" at bounding box center [255, 498] width 46 height 15
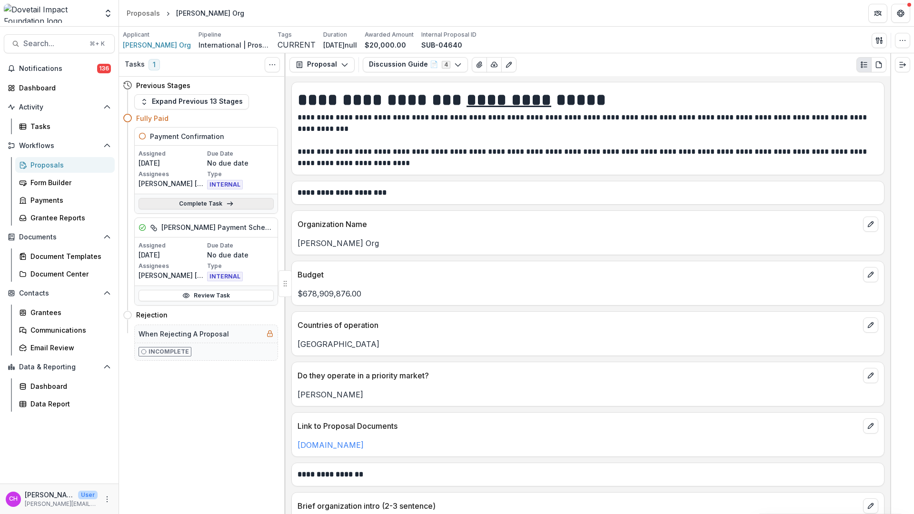
click at [226, 204] on icon at bounding box center [230, 204] width 8 height 8
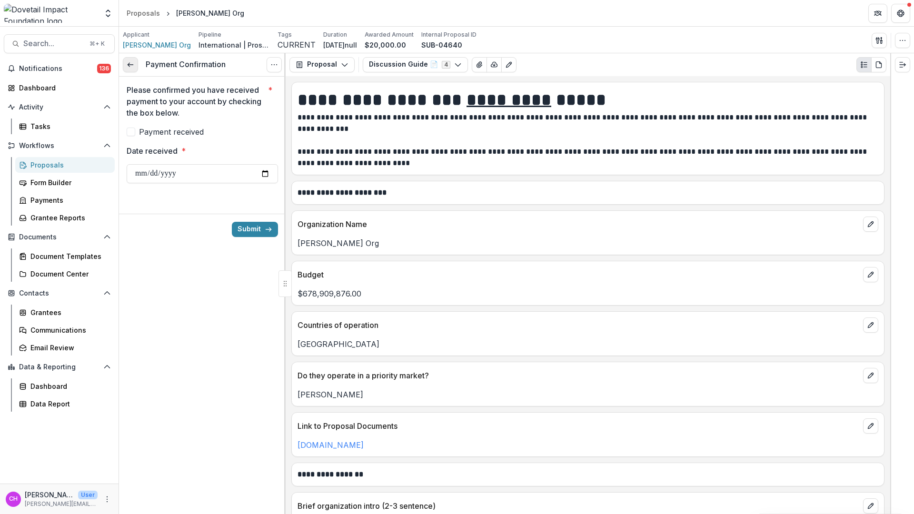
click at [130, 65] on icon at bounding box center [131, 65] width 8 height 8
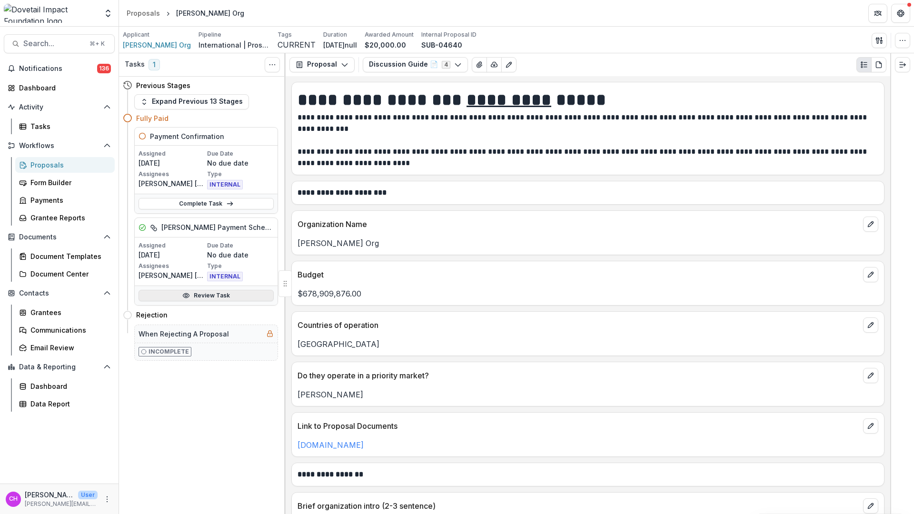
click at [245, 301] on link "Review Task" at bounding box center [206, 295] width 135 height 11
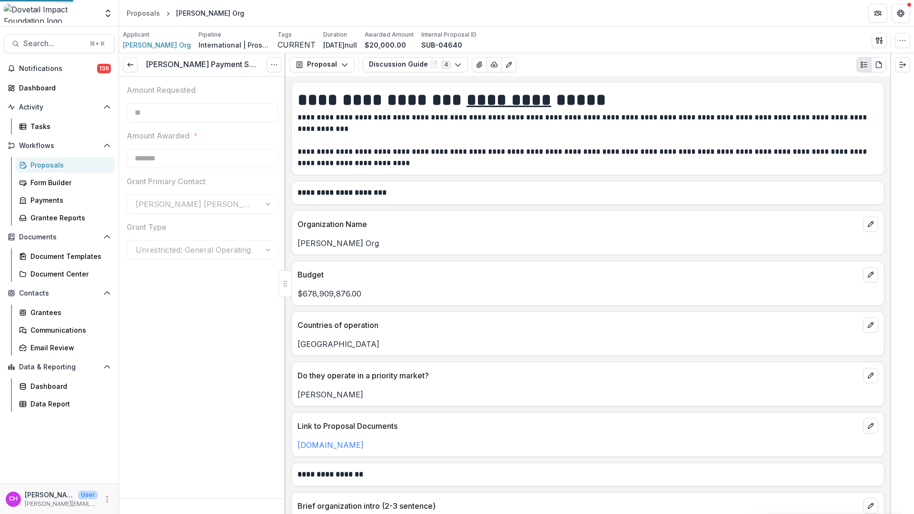
type input "*******"
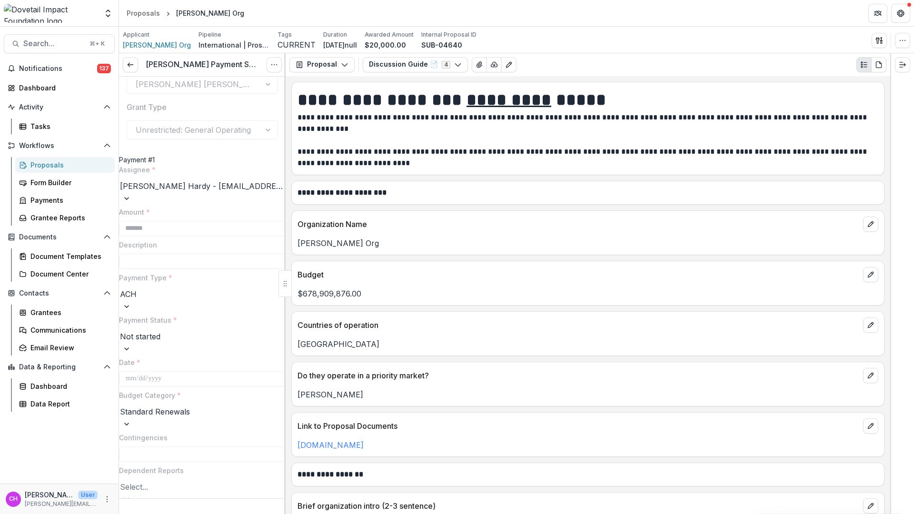
scroll to position [120, 0]
click at [123, 61] on link at bounding box center [130, 64] width 15 height 15
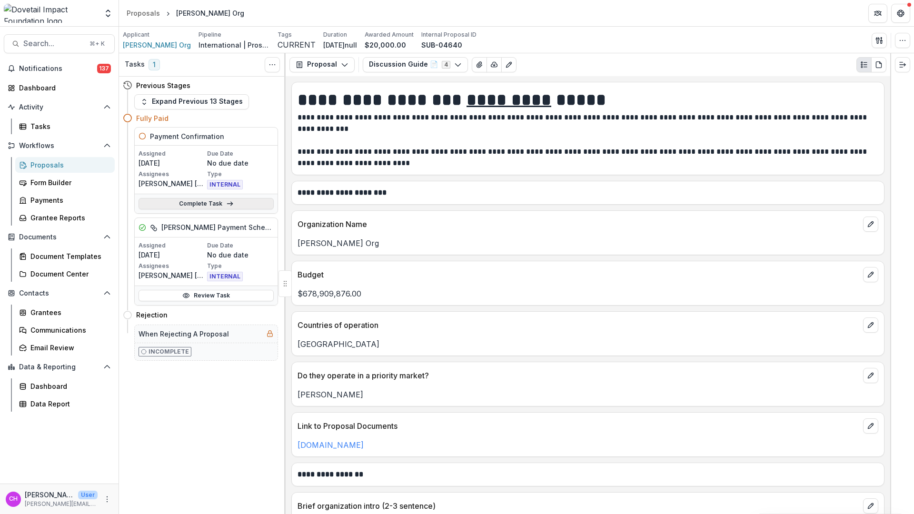
click at [212, 198] on link "Complete Task" at bounding box center [206, 203] width 135 height 11
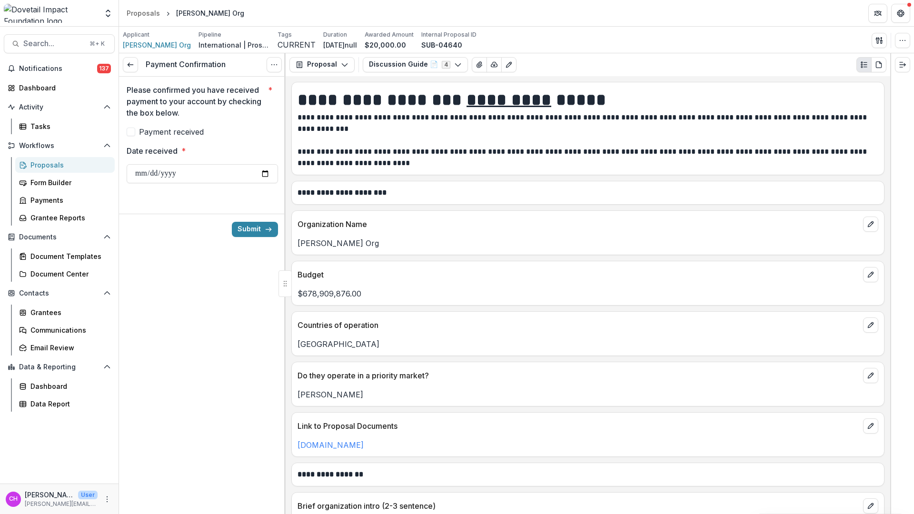
click at [192, 130] on span "Payment received" at bounding box center [171, 131] width 65 height 11
click at [230, 183] on input "Date received *" at bounding box center [202, 173] width 151 height 19
type input "**********"
click at [232, 222] on button "Submit" at bounding box center [255, 229] width 46 height 15
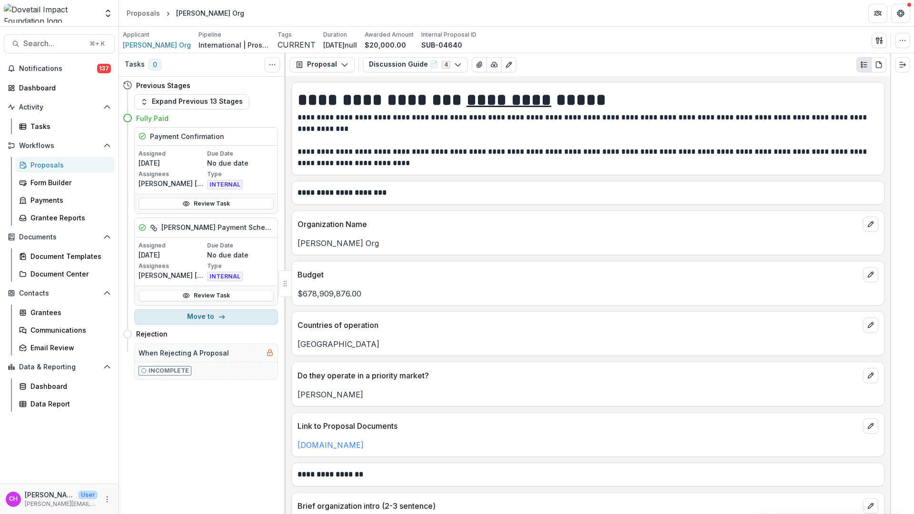
click at [249, 321] on button "Move to" at bounding box center [206, 317] width 144 height 15
select select "**********"
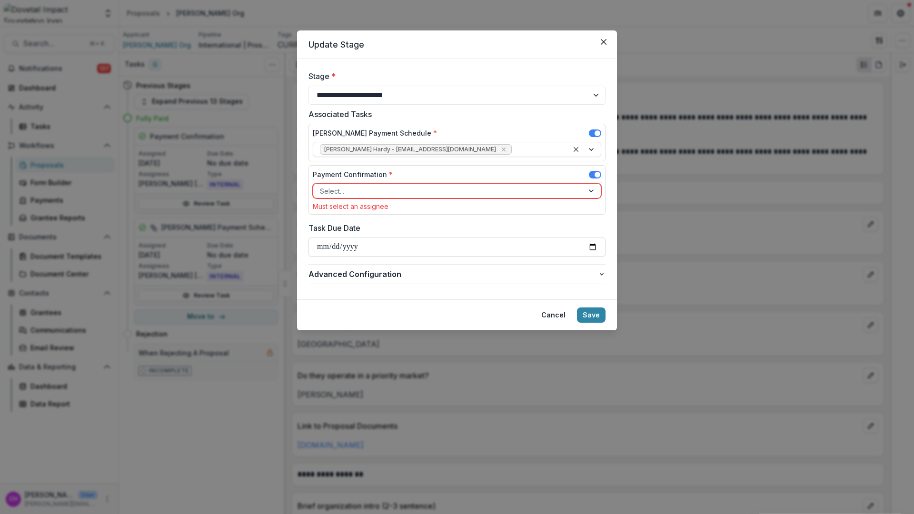
click at [225, 397] on div "**********" at bounding box center [457, 257] width 914 height 514
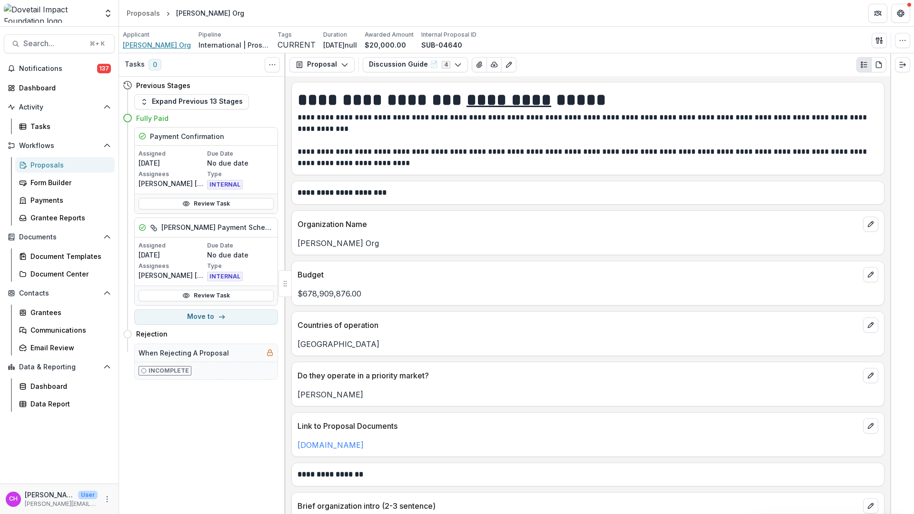
click at [140, 43] on span "[PERSON_NAME] Org" at bounding box center [157, 45] width 68 height 10
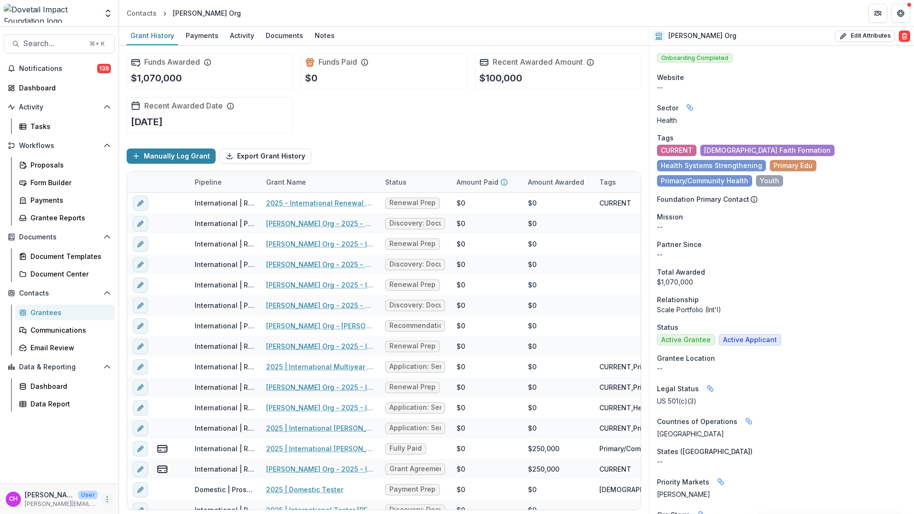
click at [107, 502] on icon "More" at bounding box center [107, 500] width 8 height 8
click at [168, 480] on link "User Settings" at bounding box center [170, 479] width 102 height 16
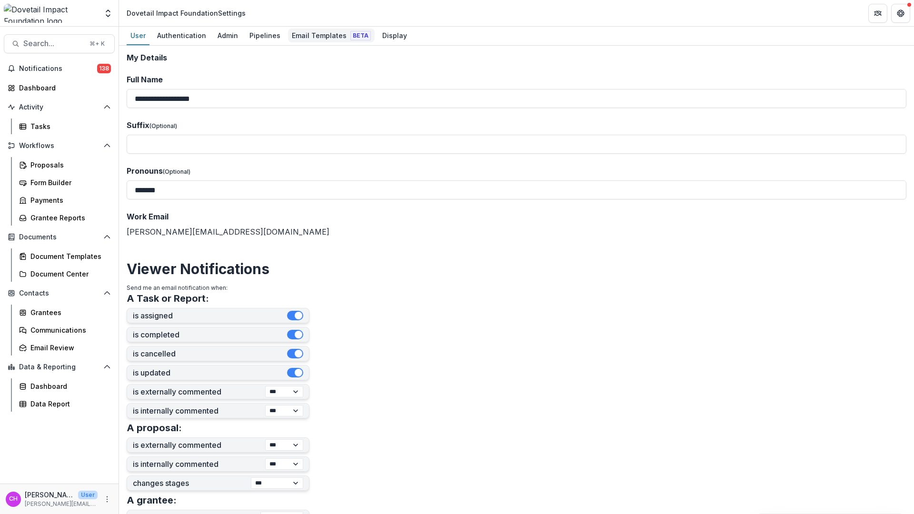
click at [324, 37] on div "Email Templates Beta" at bounding box center [331, 36] width 87 height 14
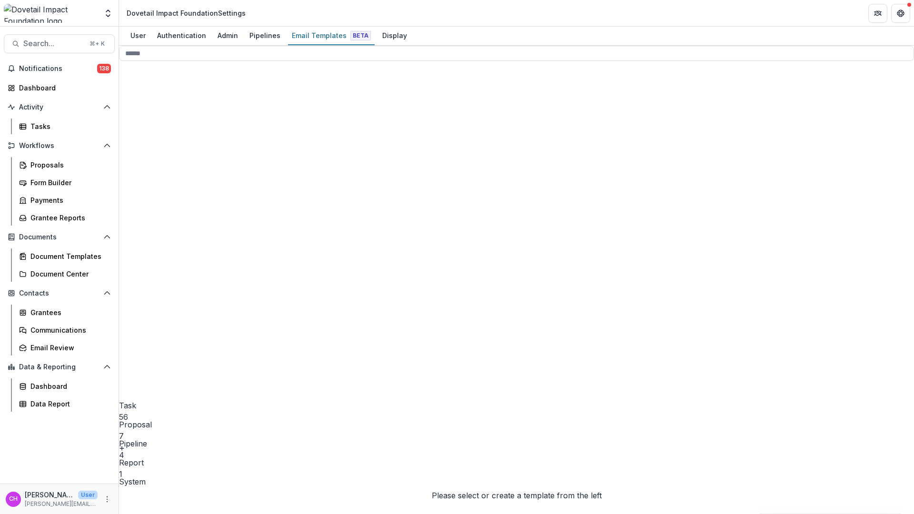
click at [217, 131] on span "Pipeline 4" at bounding box center [202, 284] width 166 height 354
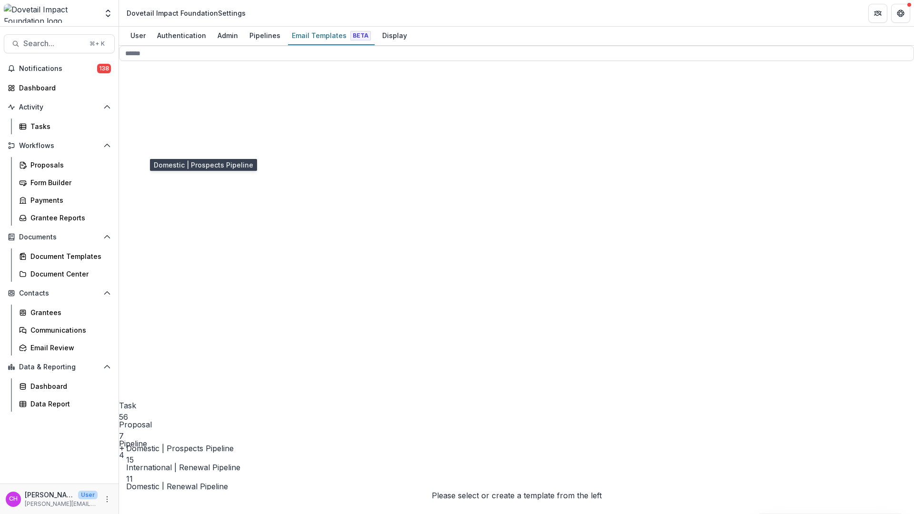
click at [218, 444] on span "Domestic | Prospects Pipeline" at bounding box center [180, 449] width 108 height 10
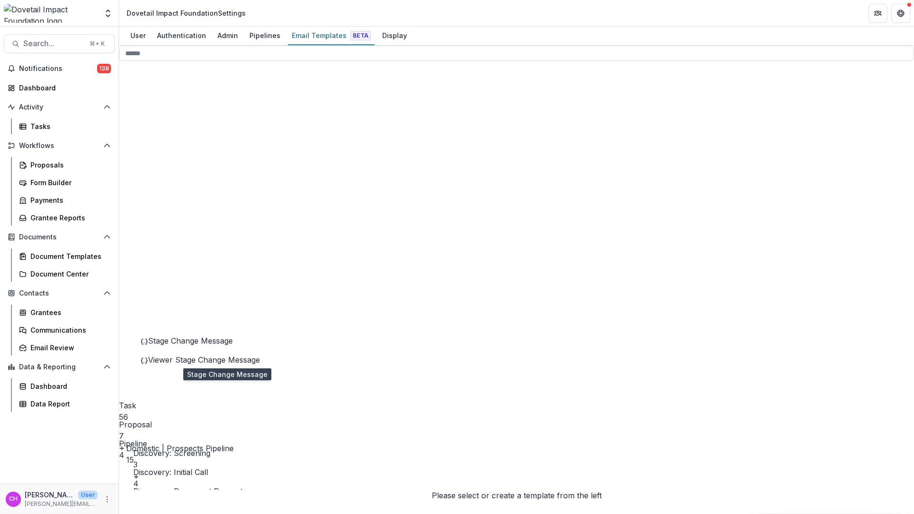
click at [214, 346] on span "Stage Change Message" at bounding box center [190, 341] width 85 height 10
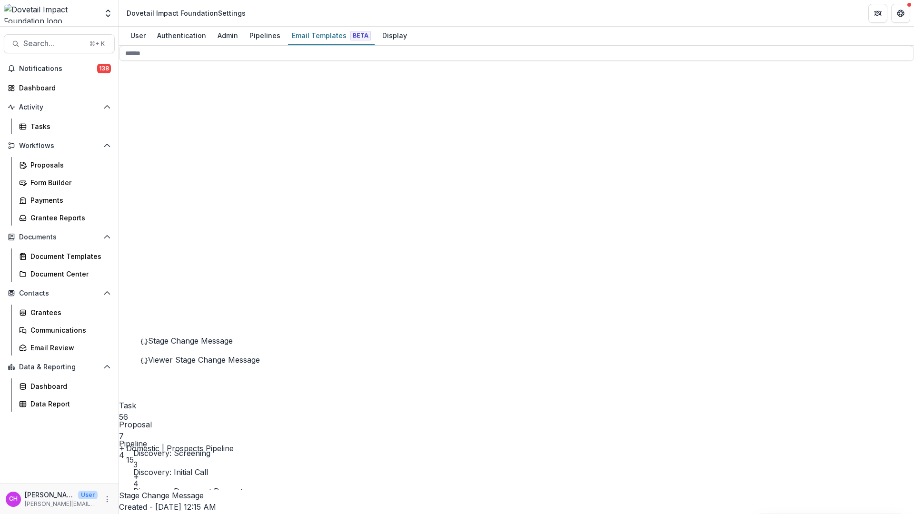
drag, startPoint x: 846, startPoint y: 295, endPoint x: 870, endPoint y: 295, distance: 23.8
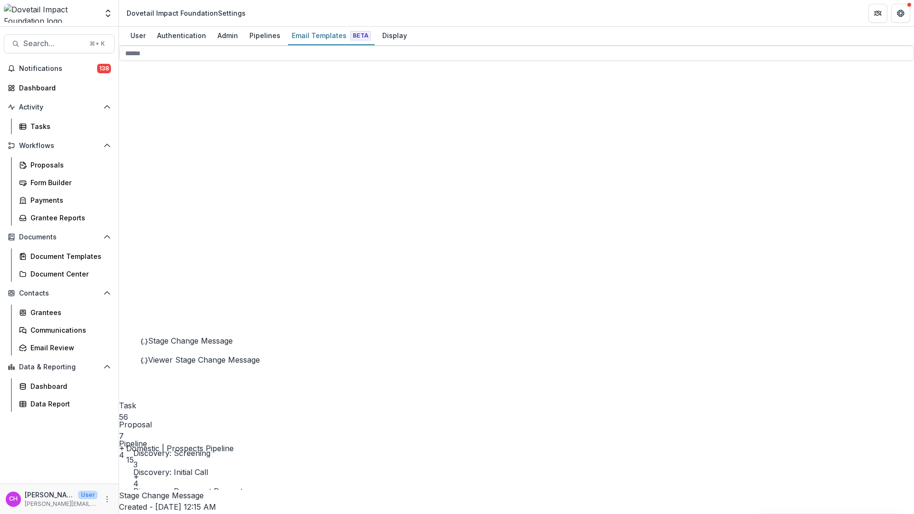
drag, startPoint x: 616, startPoint y: 321, endPoint x: 601, endPoint y: 304, distance: 22.7
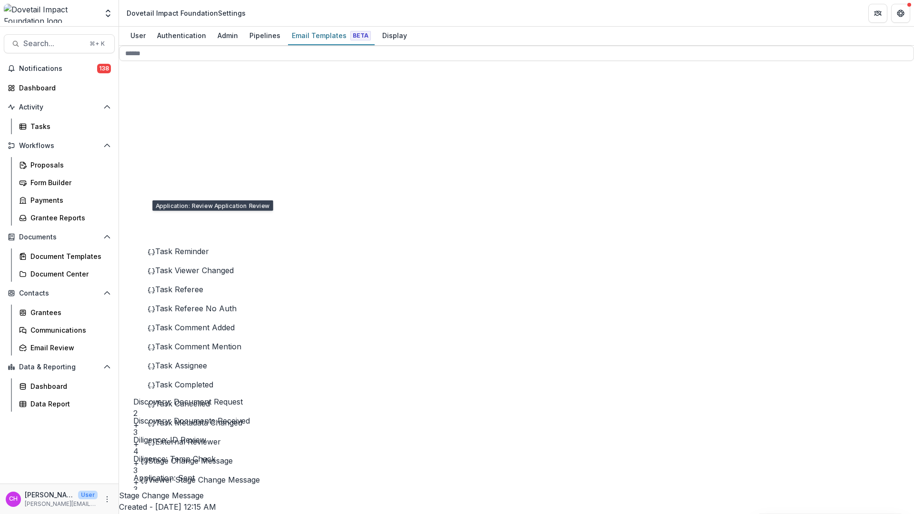
scroll to position [227, 0]
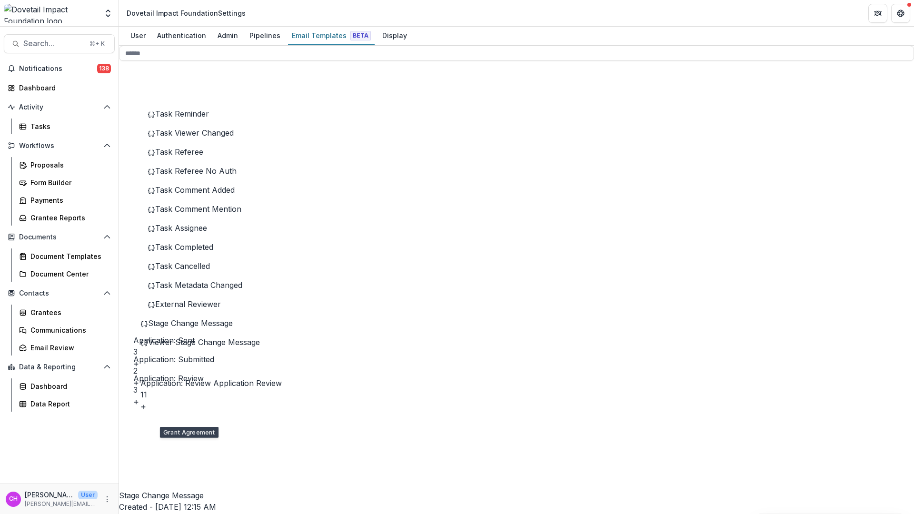
click at [200, 423] on span "Viewer Stage Change Message" at bounding box center [204, 419] width 112 height 10
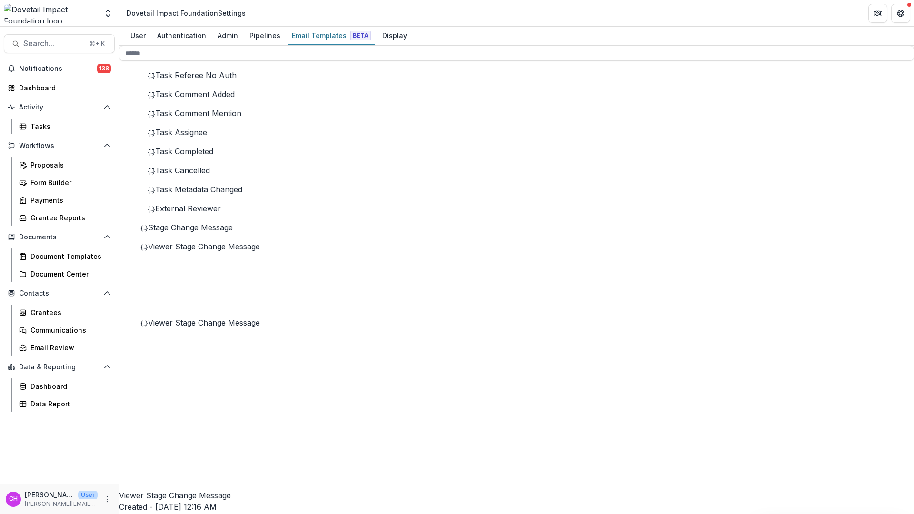
scroll to position [338, 0]
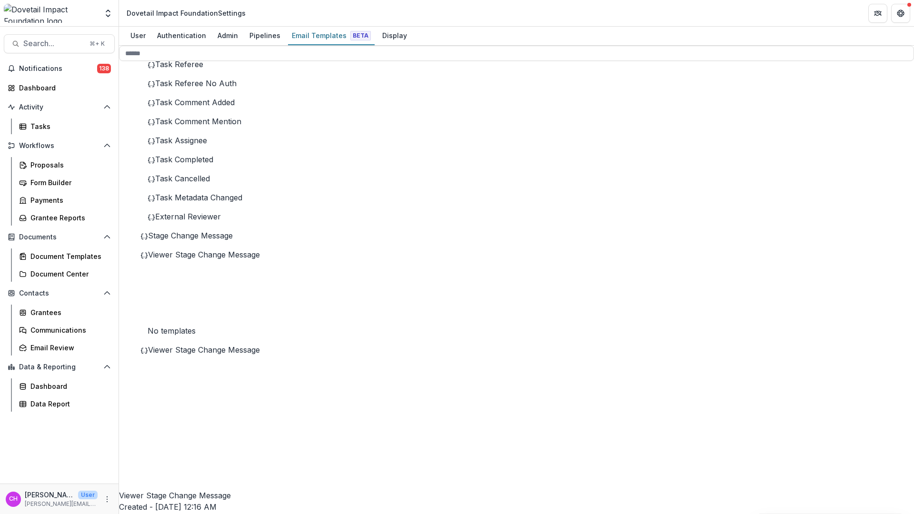
scroll to position [316, 0]
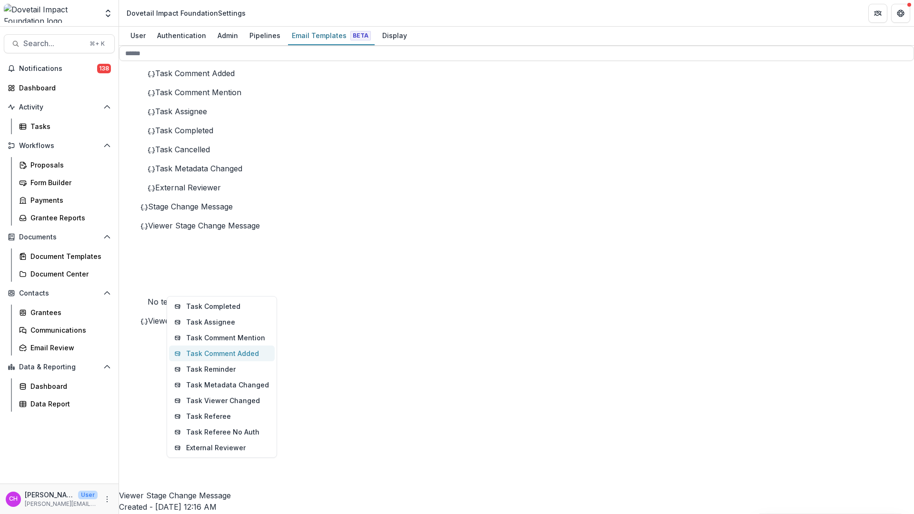
scroll to position [346, 0]
click at [159, 306] on p "No templates" at bounding box center [202, 299] width 166 height 11
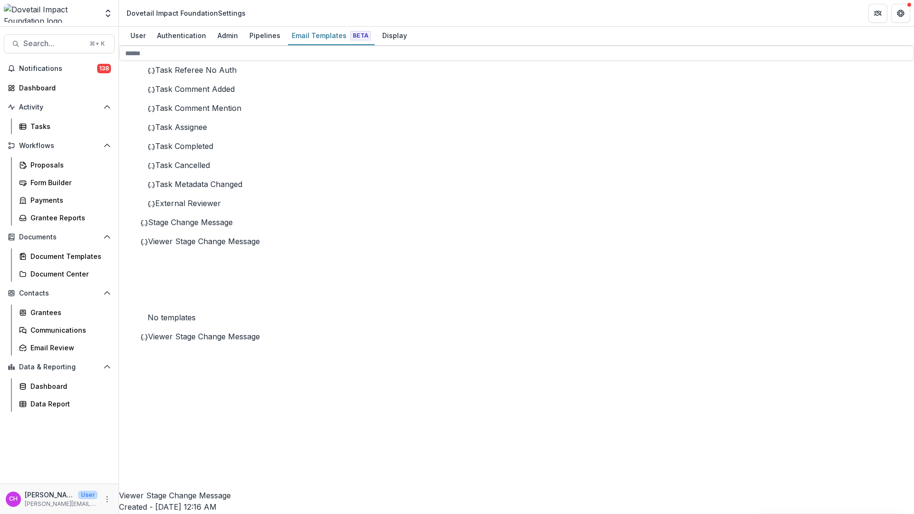
scroll to position [328, 0]
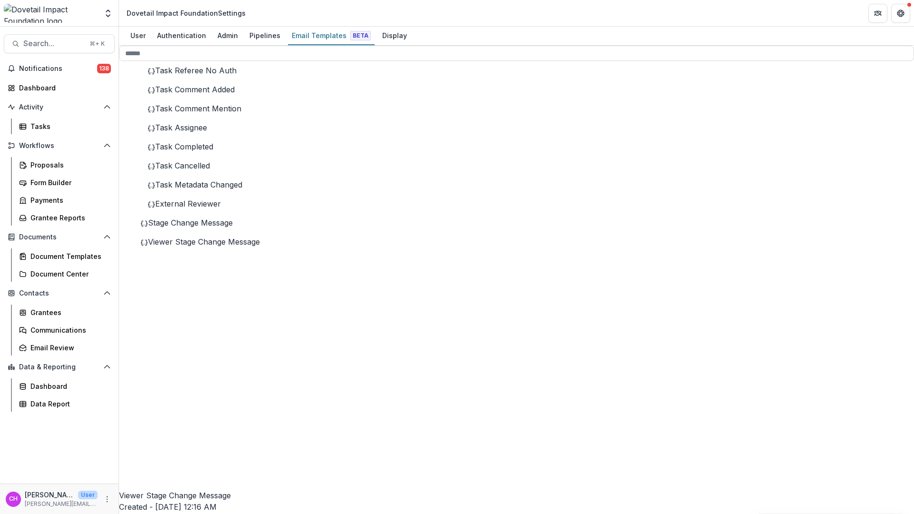
click at [240, 311] on button "Stage Change Message" at bounding box center [222, 304] width 103 height 16
click at [221, 305] on div "Disbursement: Approved 3" at bounding box center [208, 442] width 151 height 337
type input "*****"
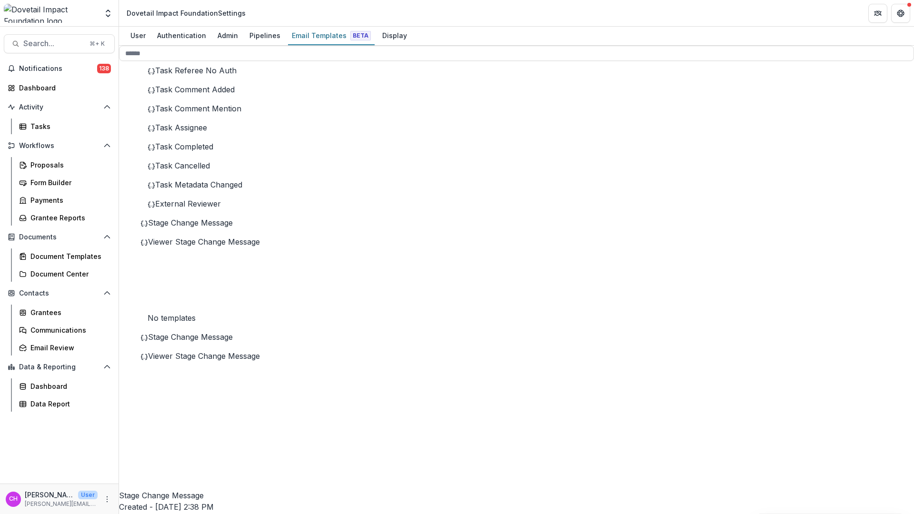
drag, startPoint x: 351, startPoint y: 199, endPoint x: 355, endPoint y: 204, distance: 6.2
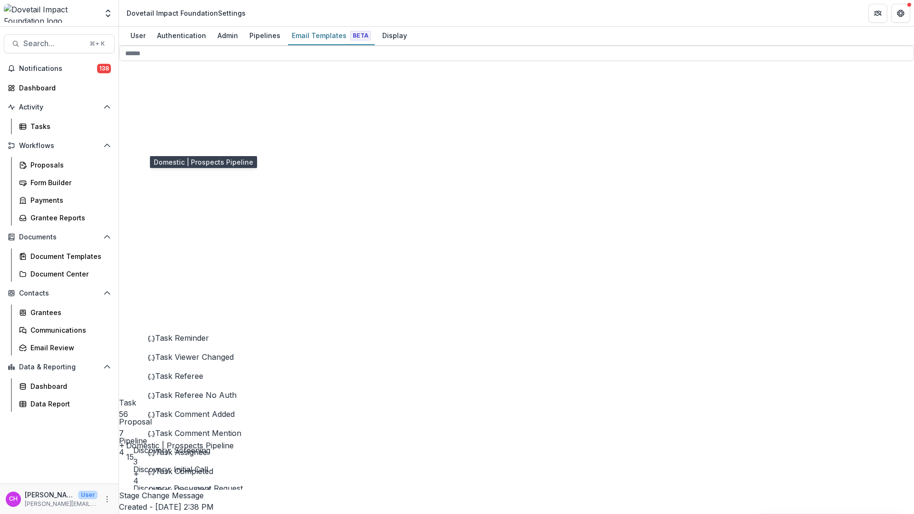
scroll to position [417, 0]
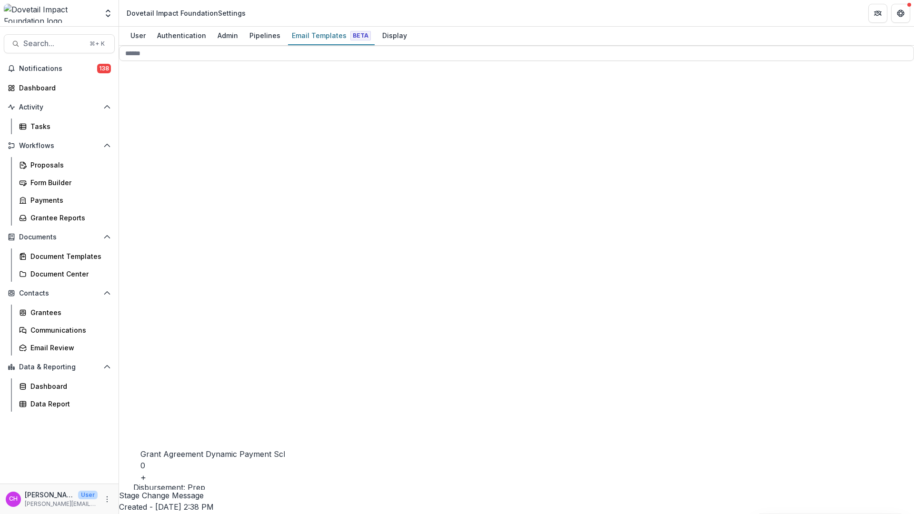
scroll to position [702, 0]
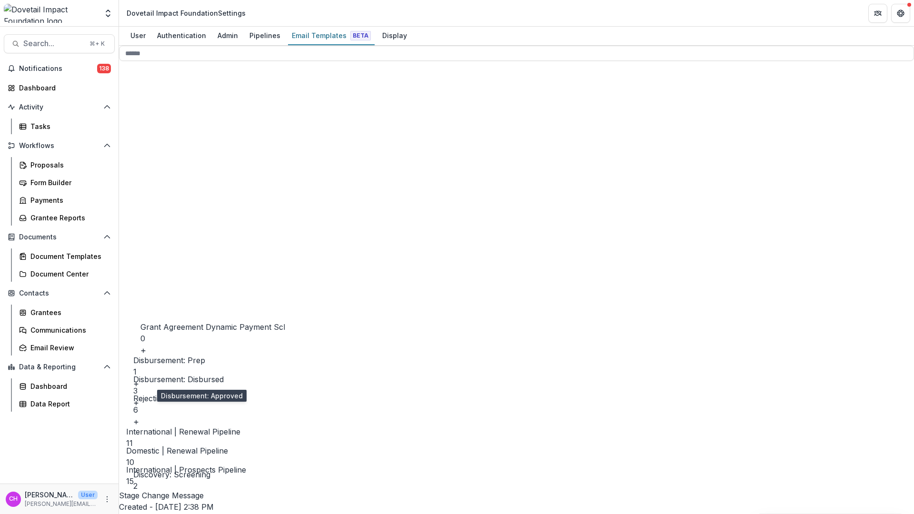
click at [202, 405] on span "Viewer Stage Change Message" at bounding box center [204, 401] width 112 height 10
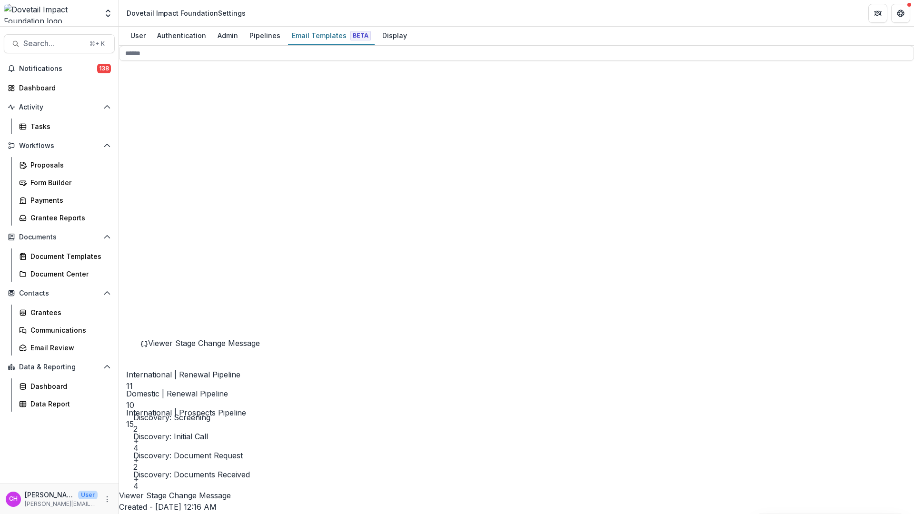
scroll to position [779, 0]
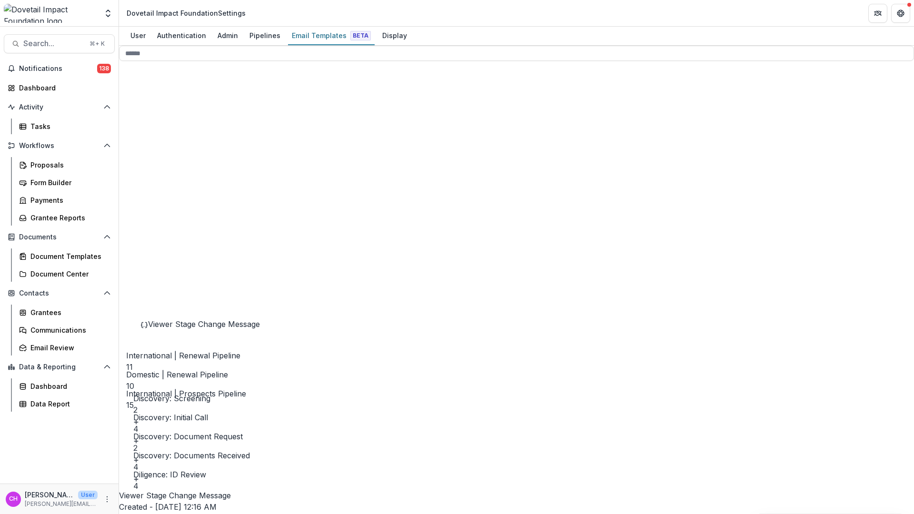
click at [203, 293] on div "Recommendation 3" at bounding box center [208, 429] width 151 height 337
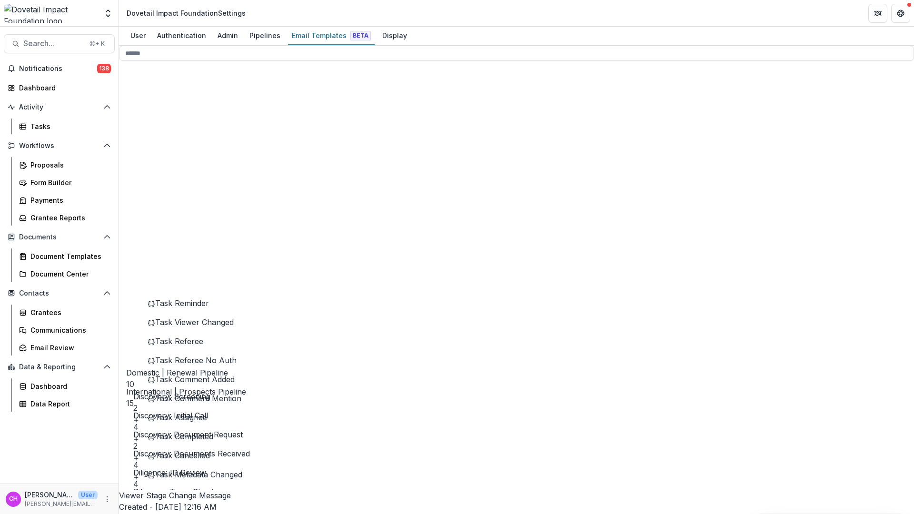
scroll to position [750, 0]
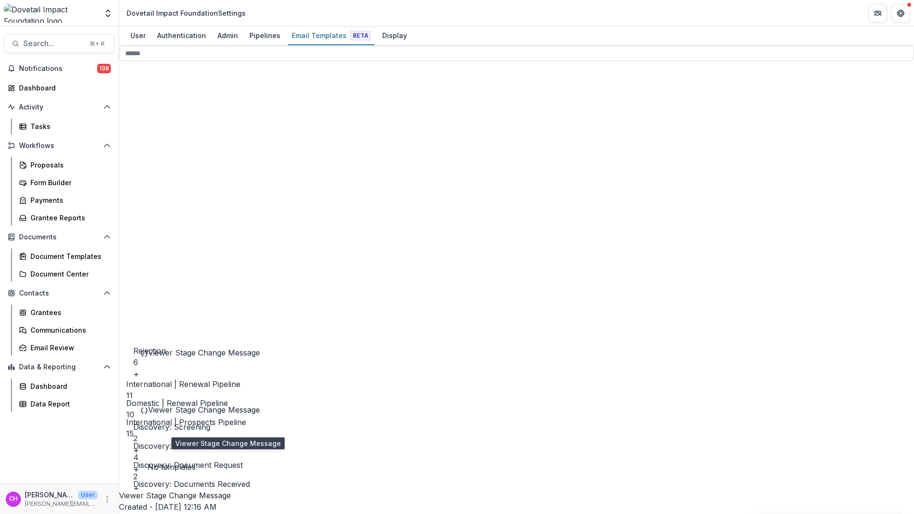
click at [215, 415] on span "Viewer Stage Change Message" at bounding box center [204, 410] width 112 height 10
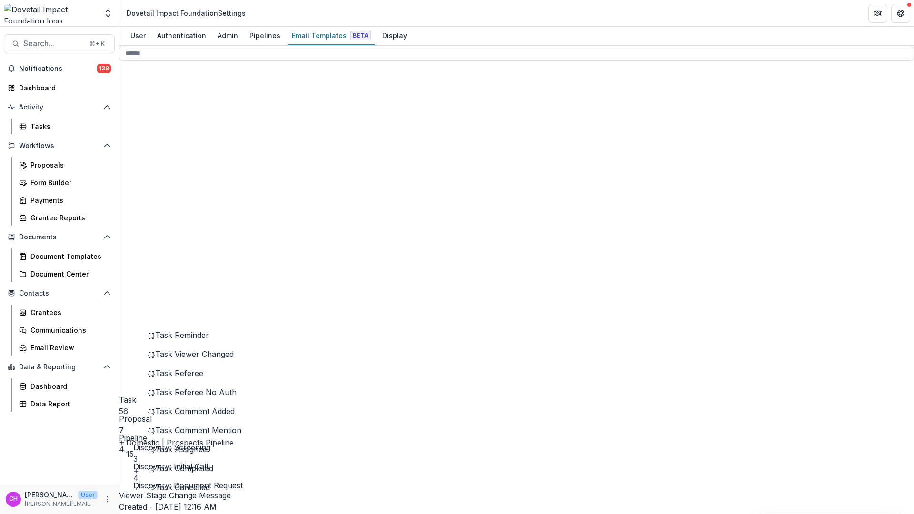
scroll to position [0, 0]
click at [198, 110] on span "Proposal 7" at bounding box center [202, 265] width 166 height 354
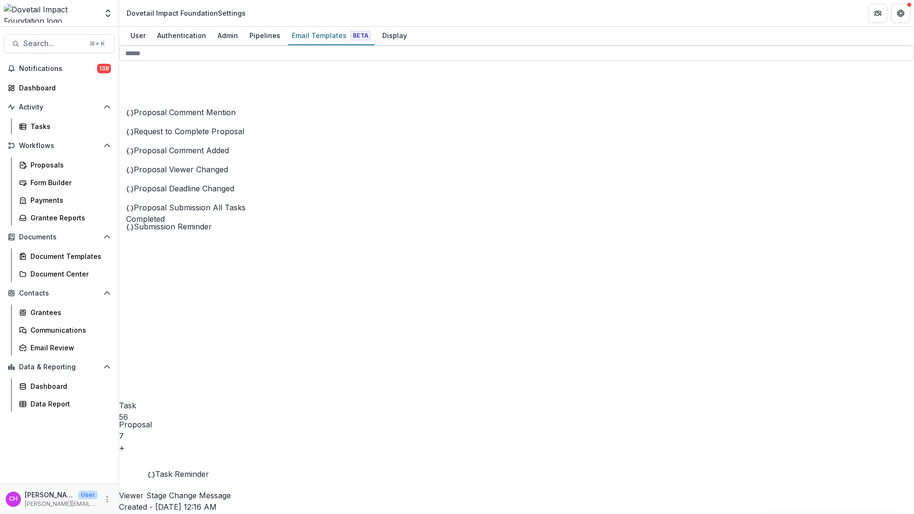
click at [211, 264] on span "Pipeline 4" at bounding box center [202, 417] width 166 height 354
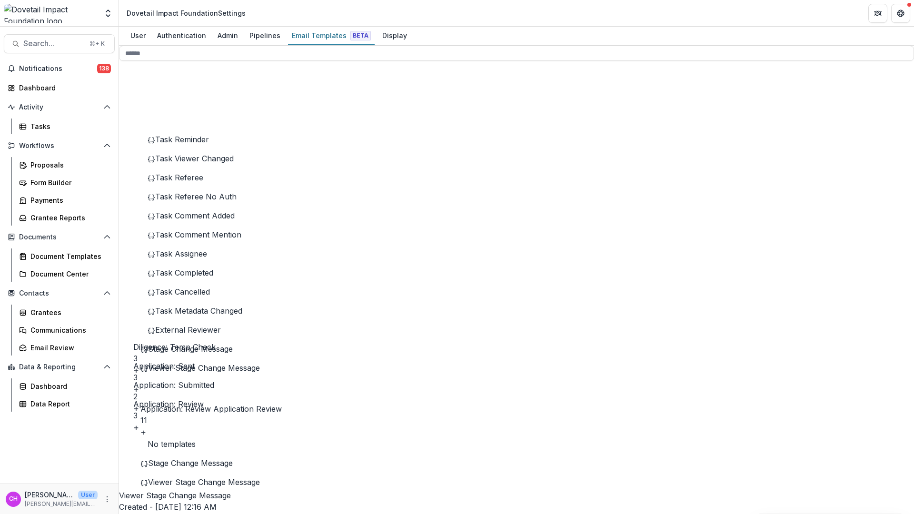
scroll to position [335, 0]
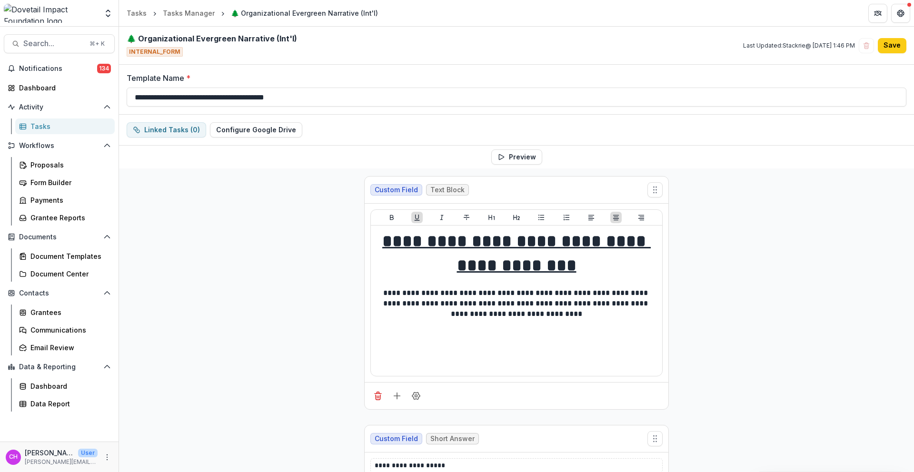
scroll to position [4090, 0]
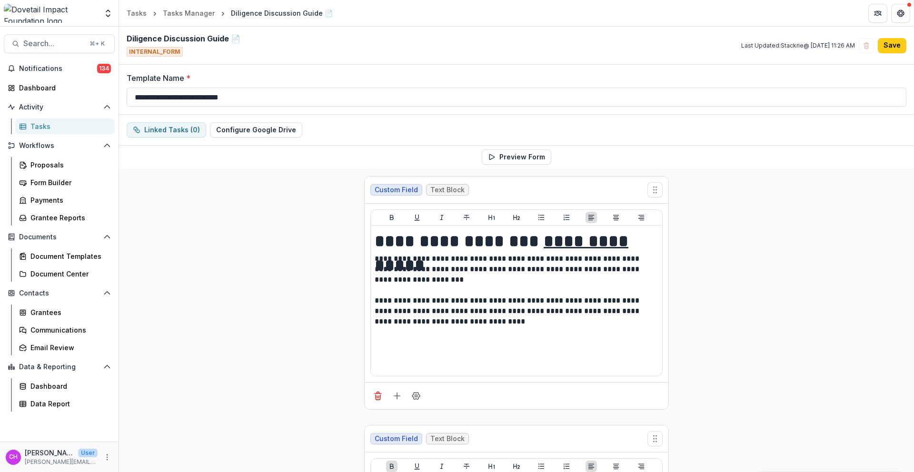
scroll to position [782, 0]
